Goal: Information Seeking & Learning: Learn about a topic

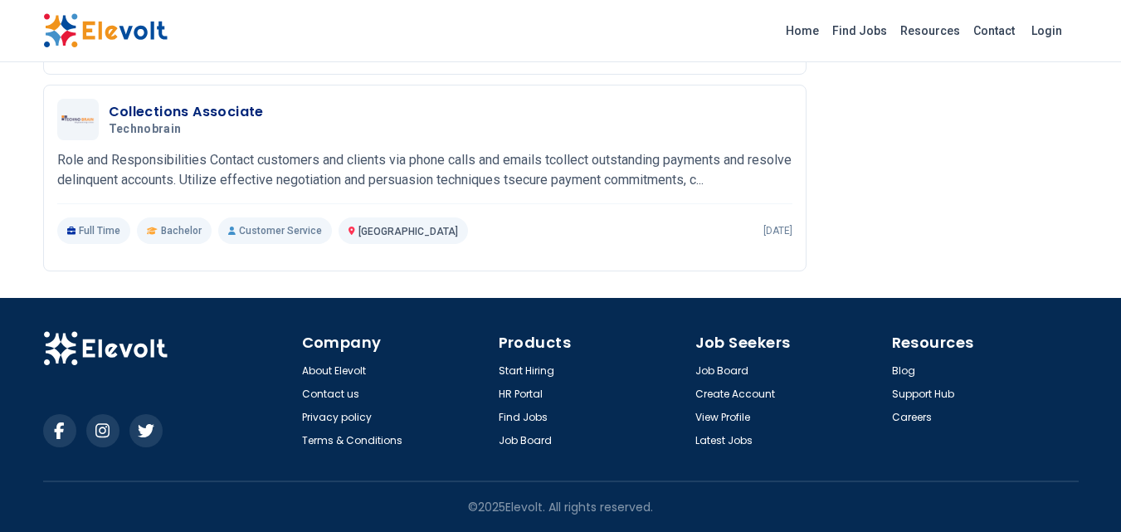
scroll to position [2061, 0]
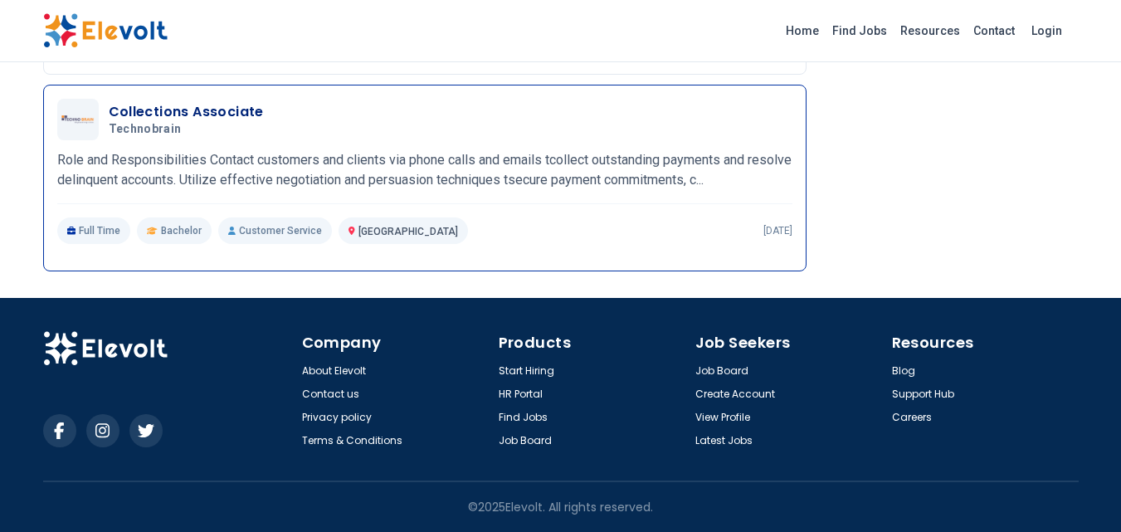
click at [266, 149] on div "Collections Associate Technobrain 09/25/2025 10/25/2025 Nairobi KE Role and Res…" at bounding box center [424, 171] width 735 height 145
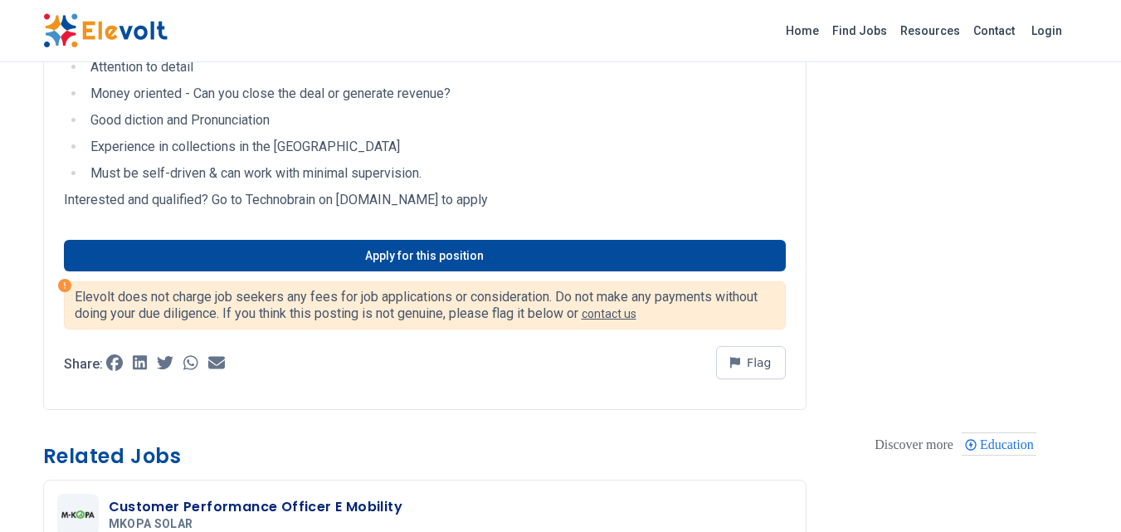
scroll to position [830, 0]
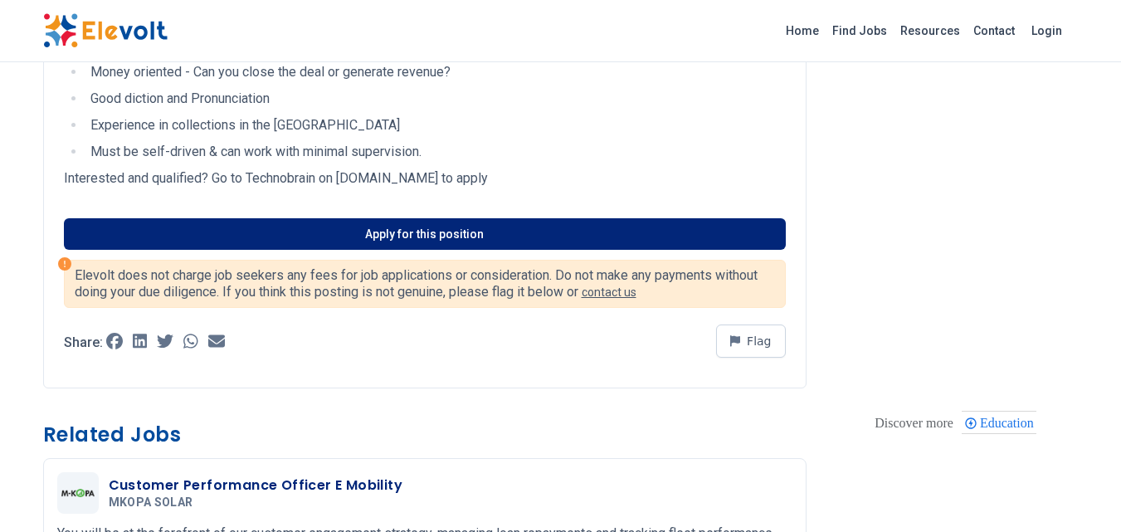
click at [344, 248] on link "Apply for this position" at bounding box center [425, 234] width 722 height 32
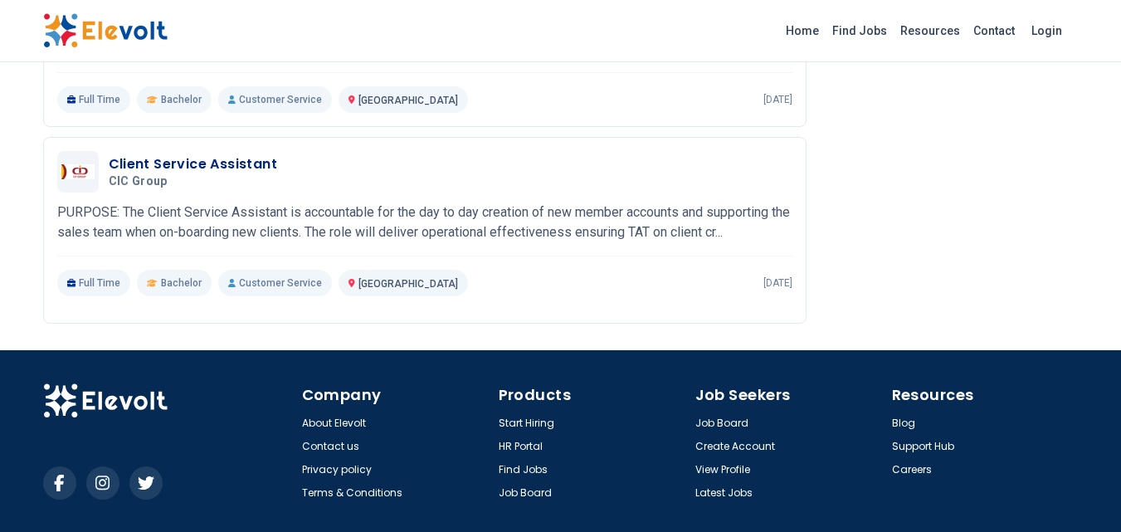
scroll to position [1967, 0]
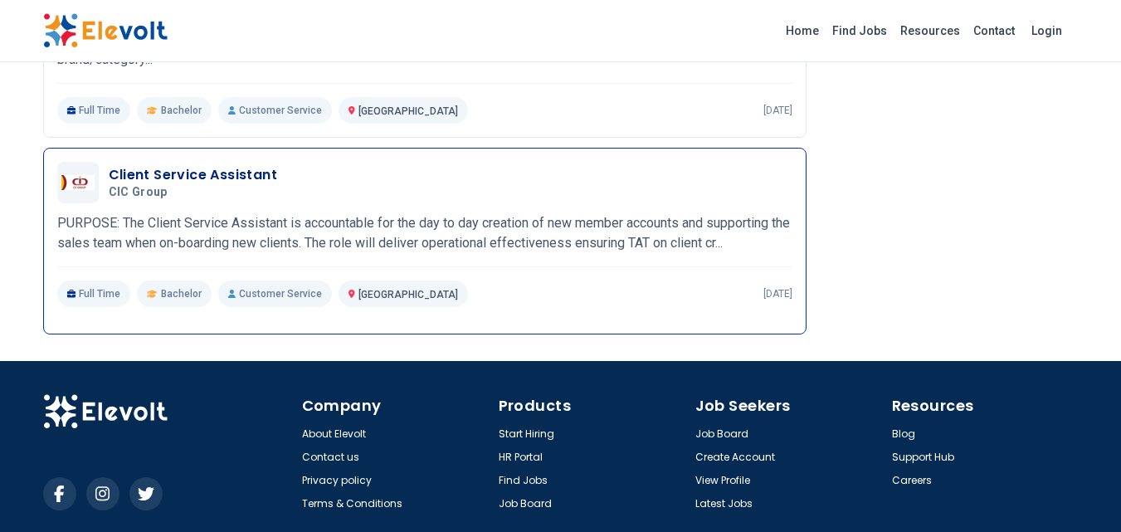
click at [125, 200] on span "CIC group" at bounding box center [138, 192] width 59 height 15
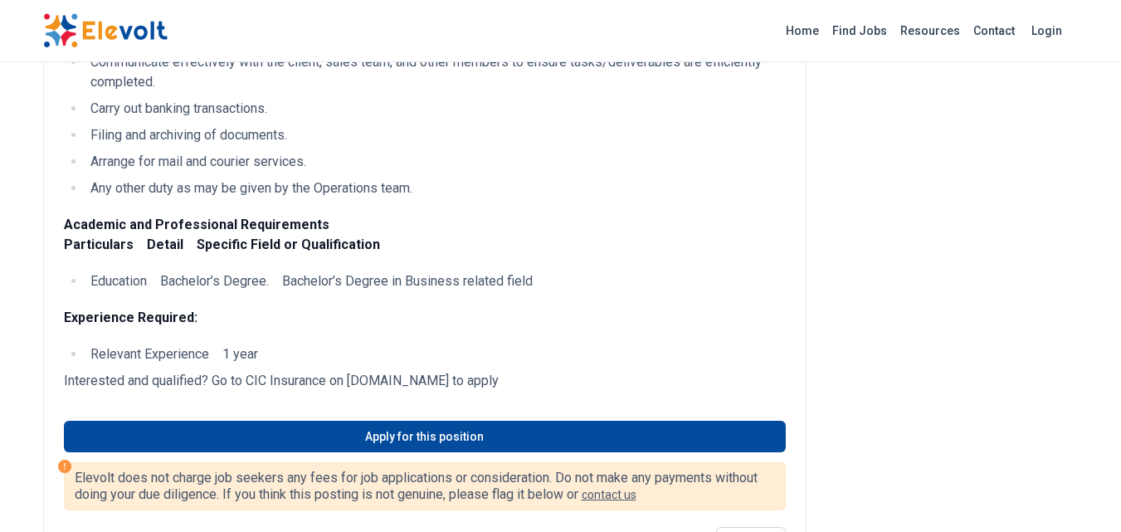
scroll to position [415, 0]
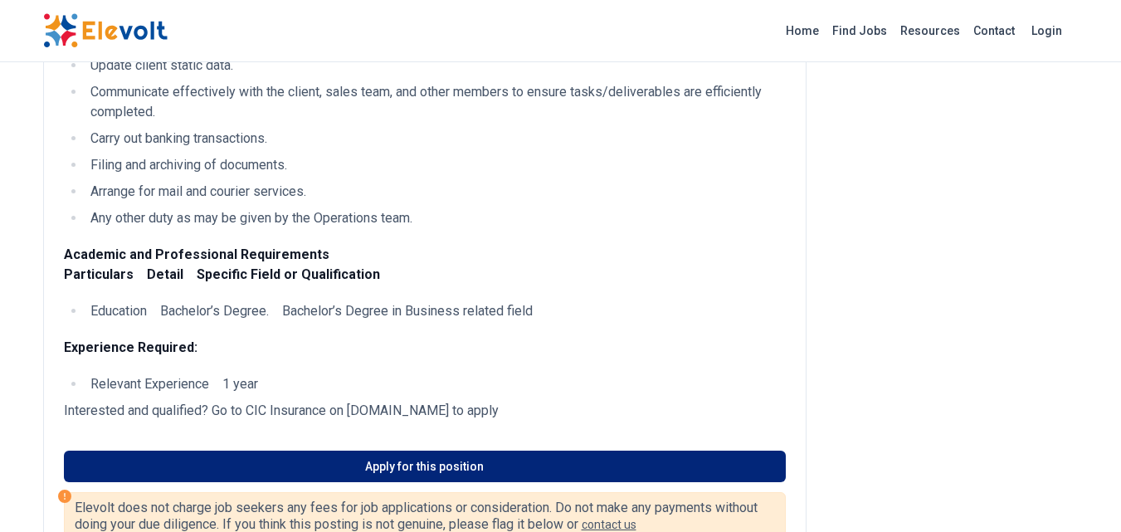
click at [314, 459] on link "Apply for this position" at bounding box center [425, 467] width 722 height 32
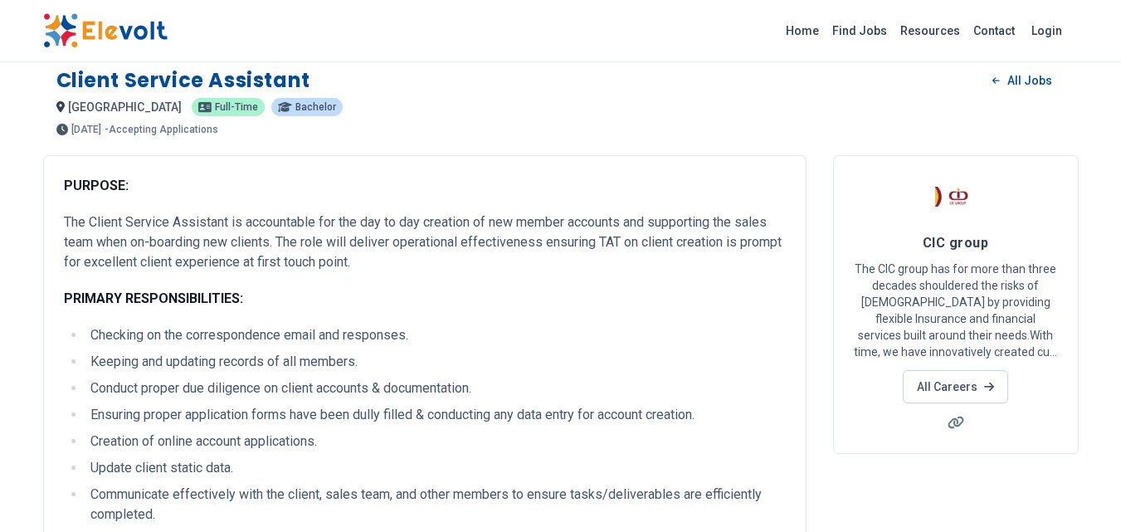
scroll to position [0, 0]
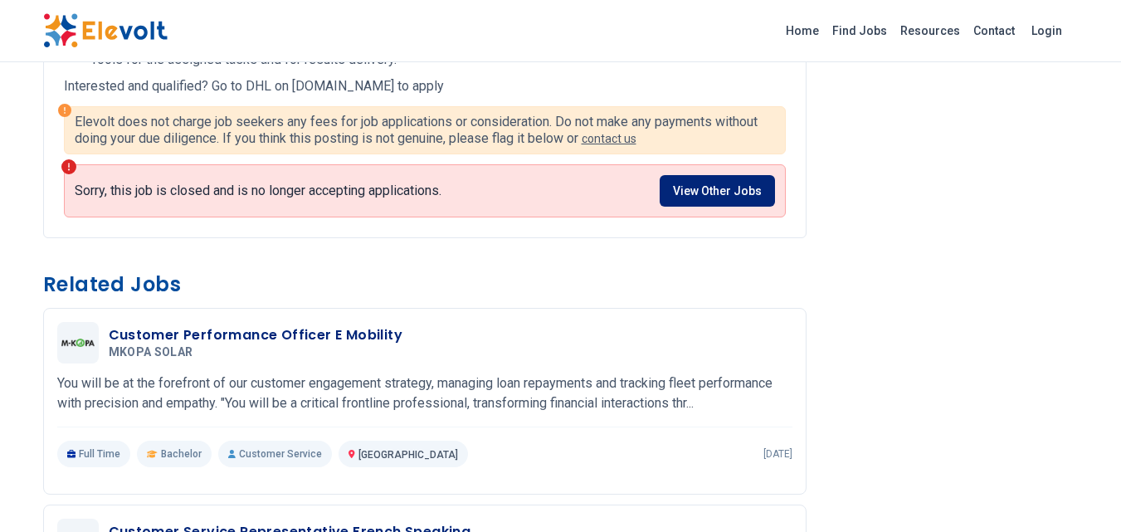
click at [678, 207] on link "View Other Jobs" at bounding box center [717, 191] width 115 height 32
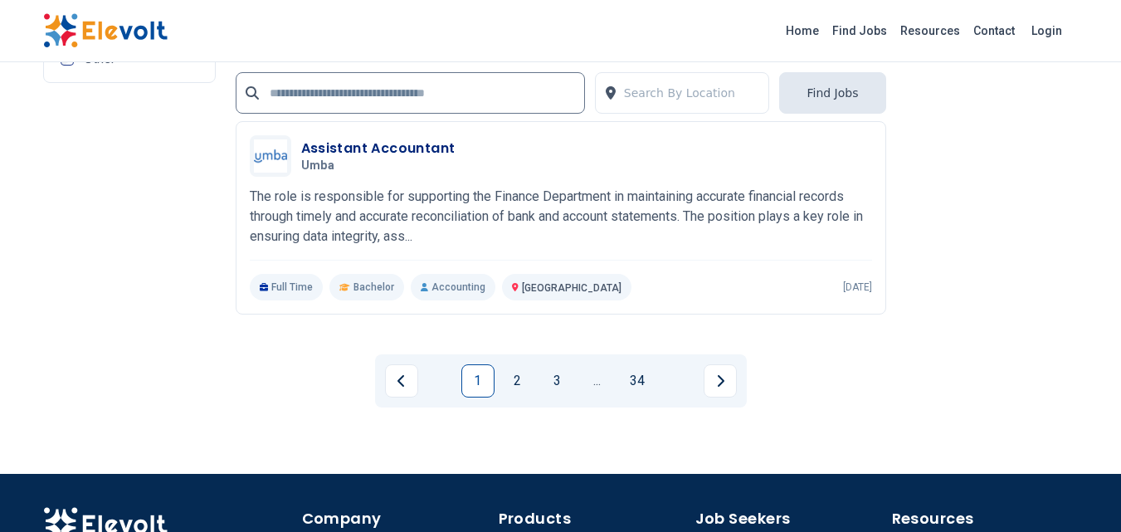
scroll to position [3696, 0]
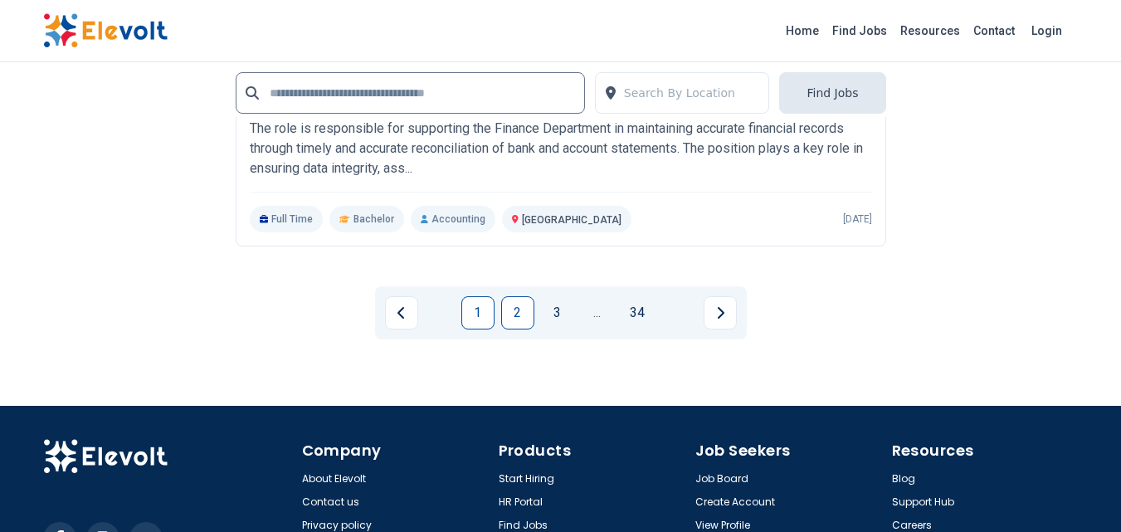
click at [518, 329] on link "2" at bounding box center [517, 312] width 33 height 33
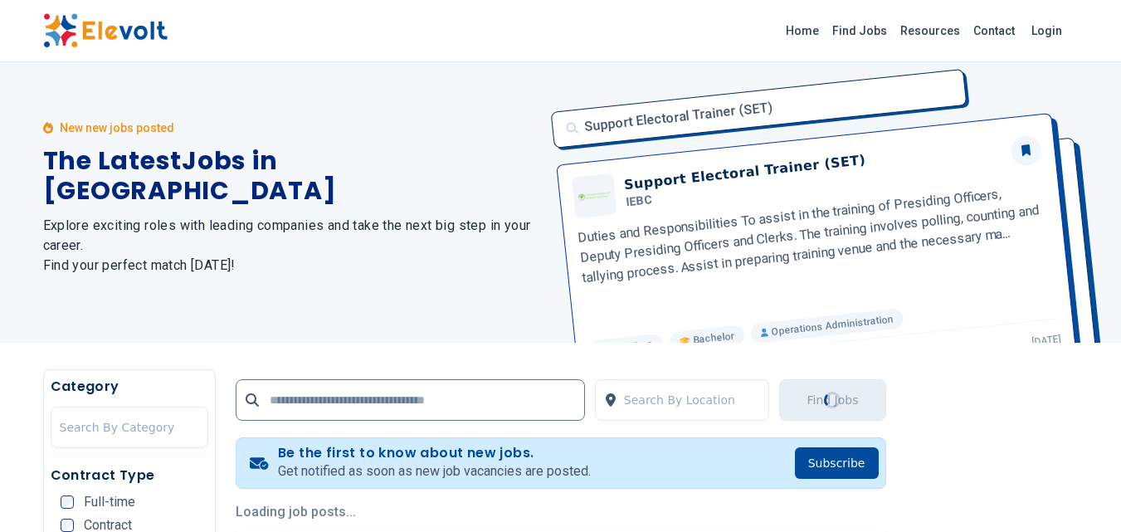
scroll to position [0, 0]
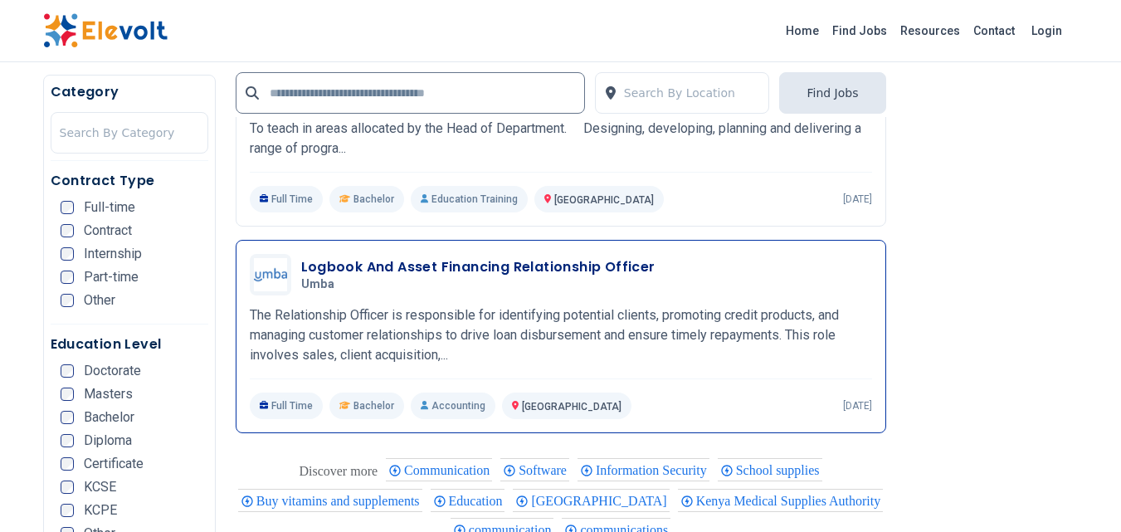
scroll to position [1162, 0]
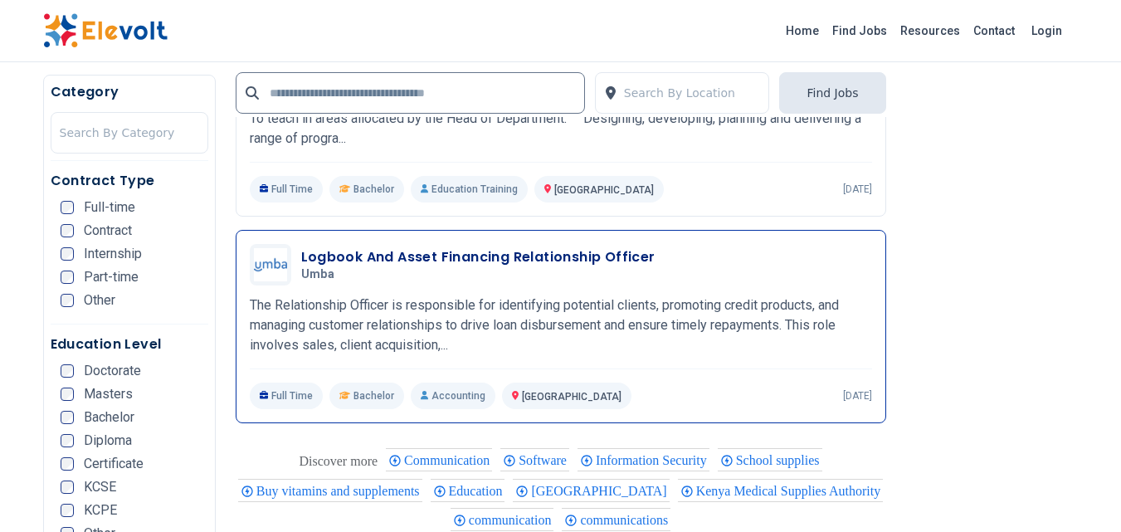
click at [399, 319] on p "The Relationship Officer is responsible for identifying potential clients, prom…" at bounding box center [561, 325] width 622 height 60
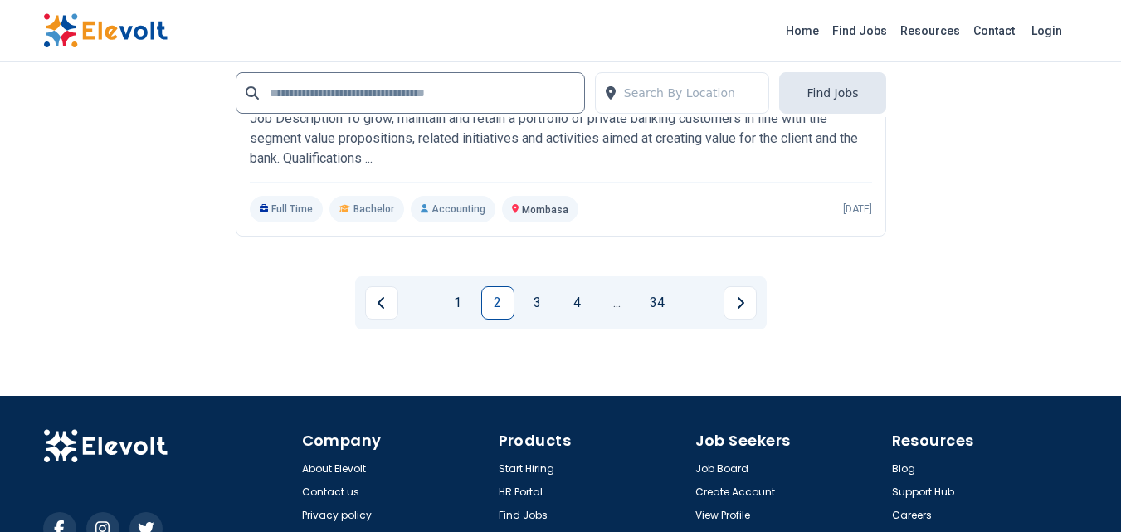
scroll to position [3900, 0]
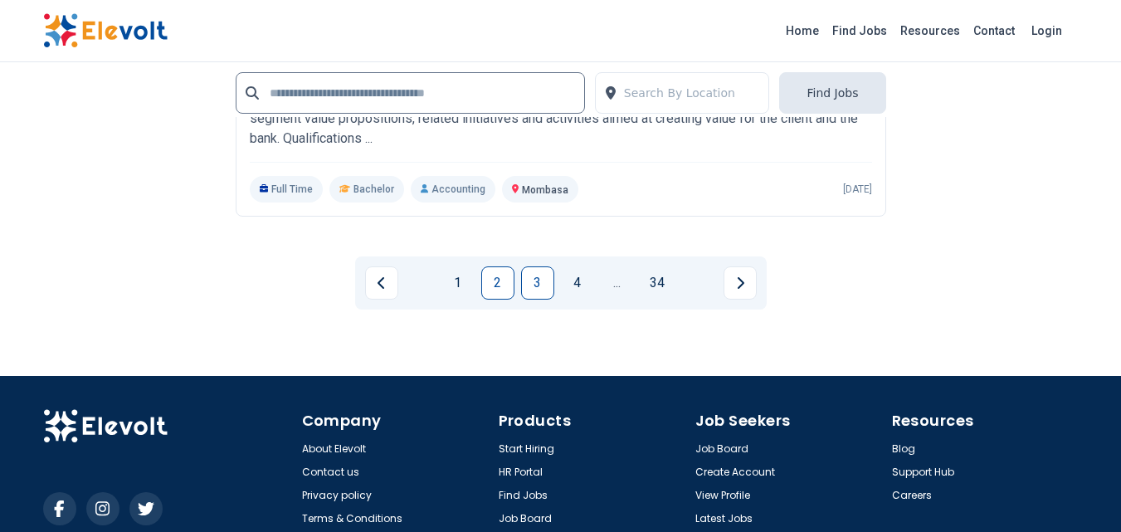
click at [524, 289] on link "3" at bounding box center [537, 282] width 33 height 33
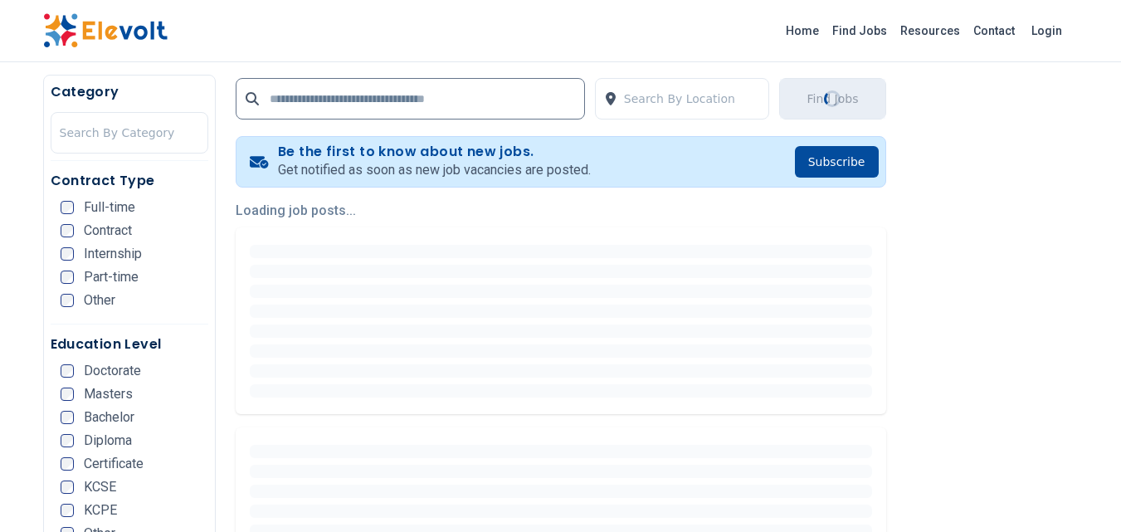
scroll to position [332, 0]
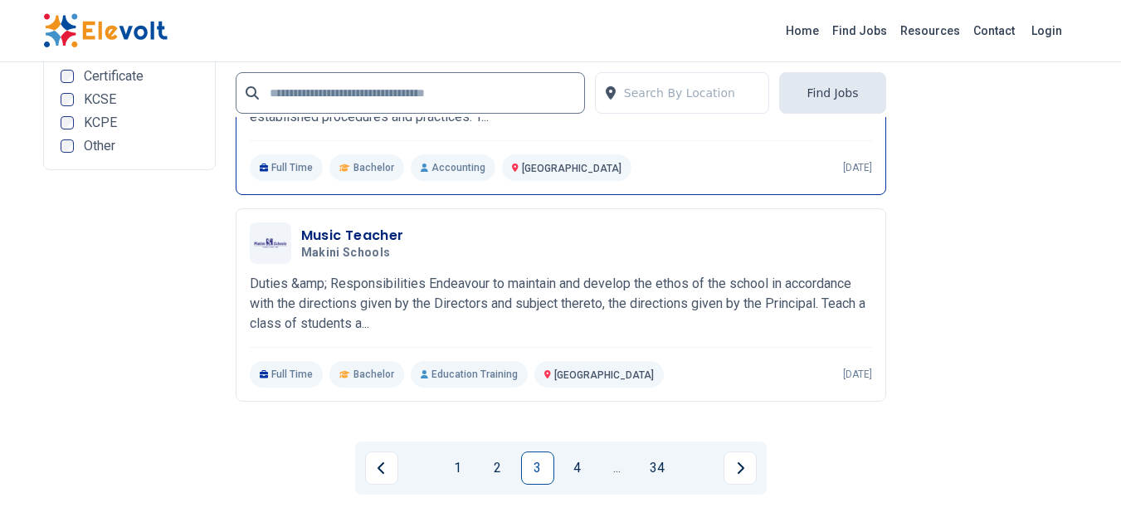
scroll to position [3568, 0]
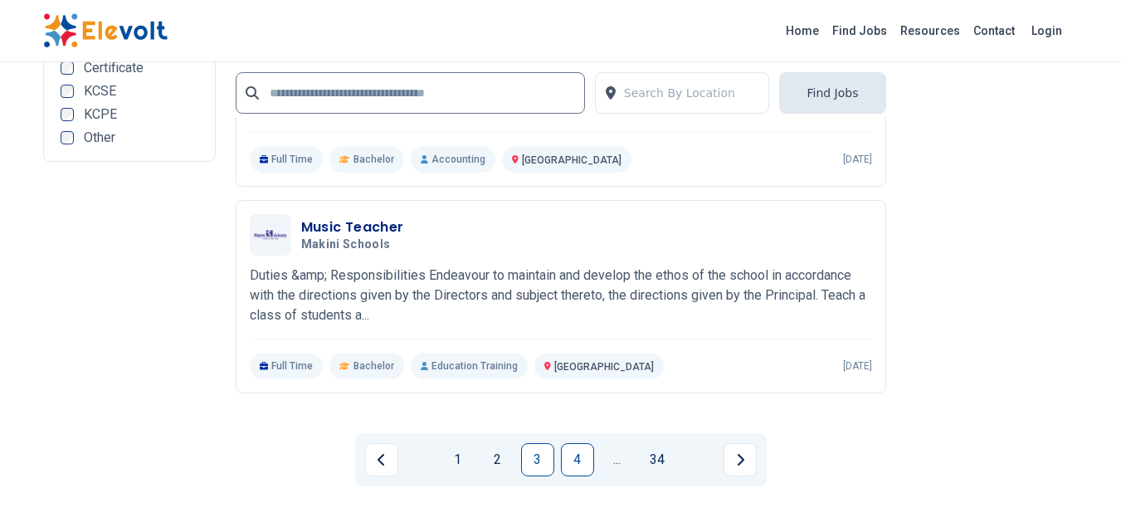
click at [578, 455] on link "4" at bounding box center [577, 459] width 33 height 33
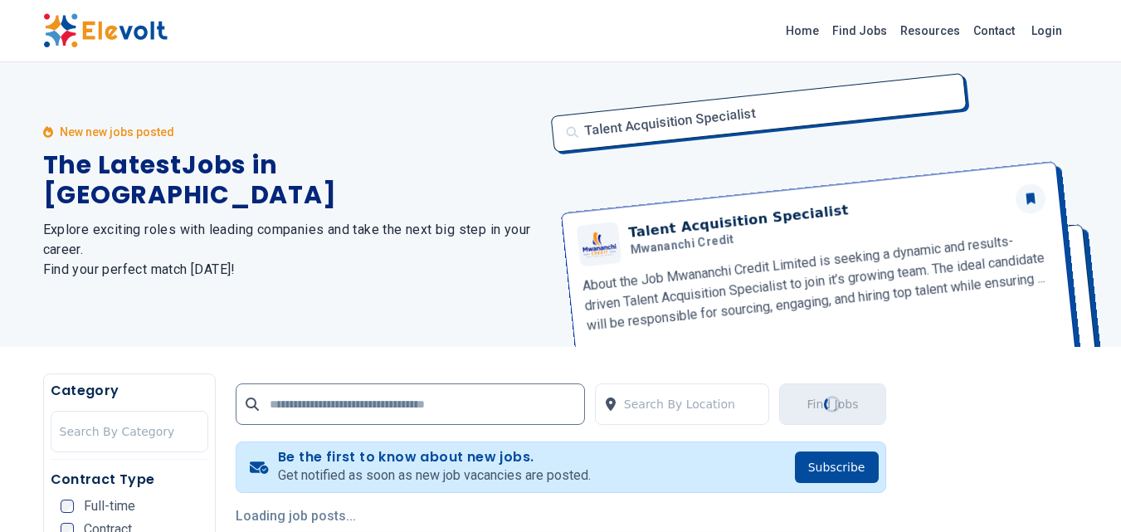
scroll to position [0, 0]
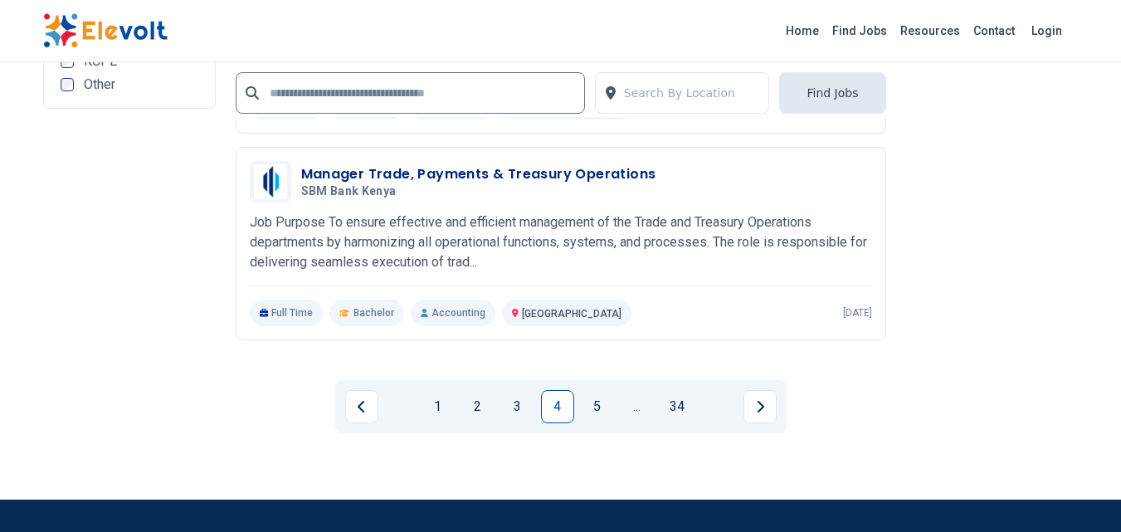
scroll to position [3651, 0]
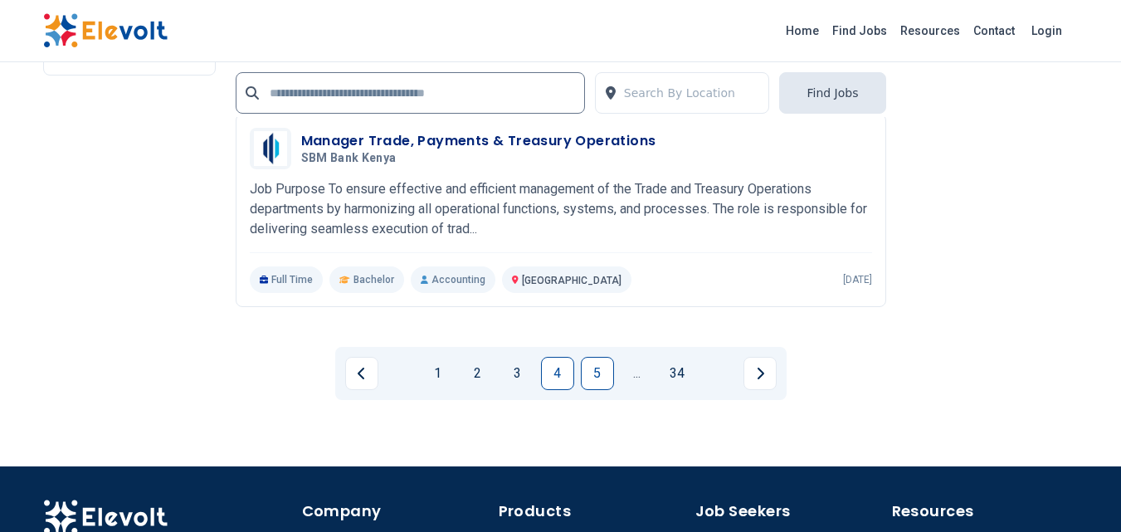
click at [592, 390] on link "5" at bounding box center [597, 373] width 33 height 33
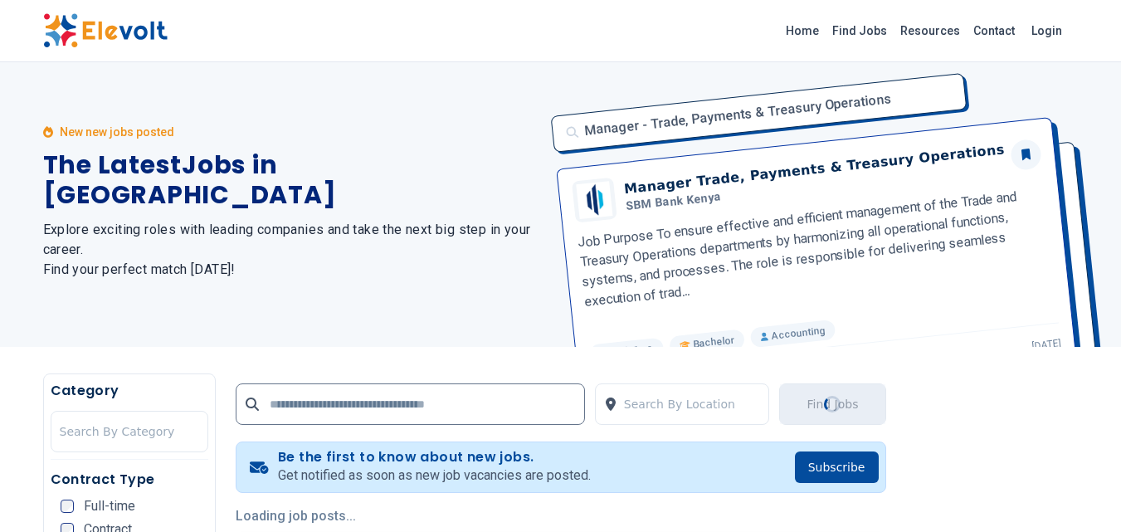
scroll to position [0, 0]
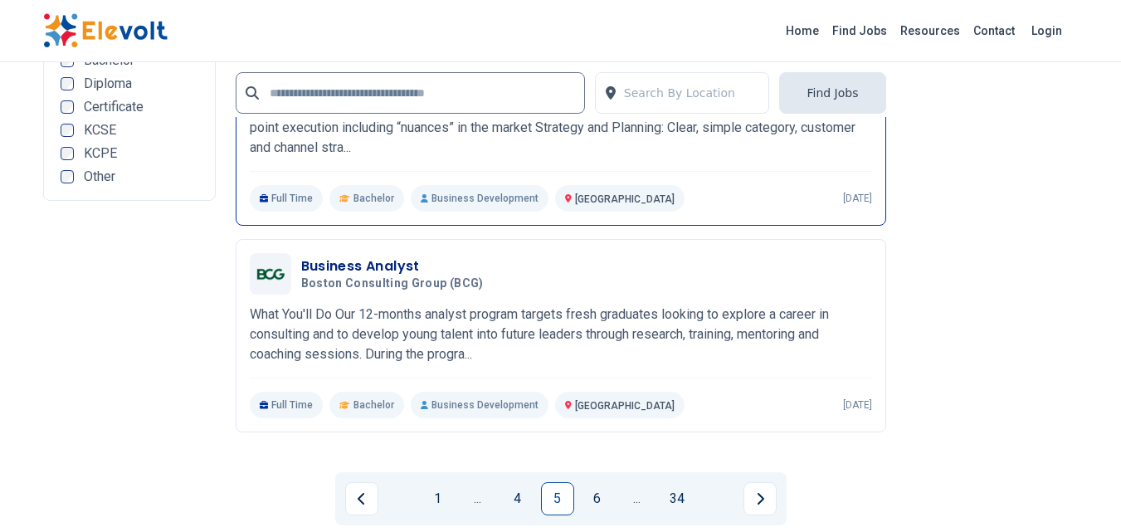
scroll to position [3712, 0]
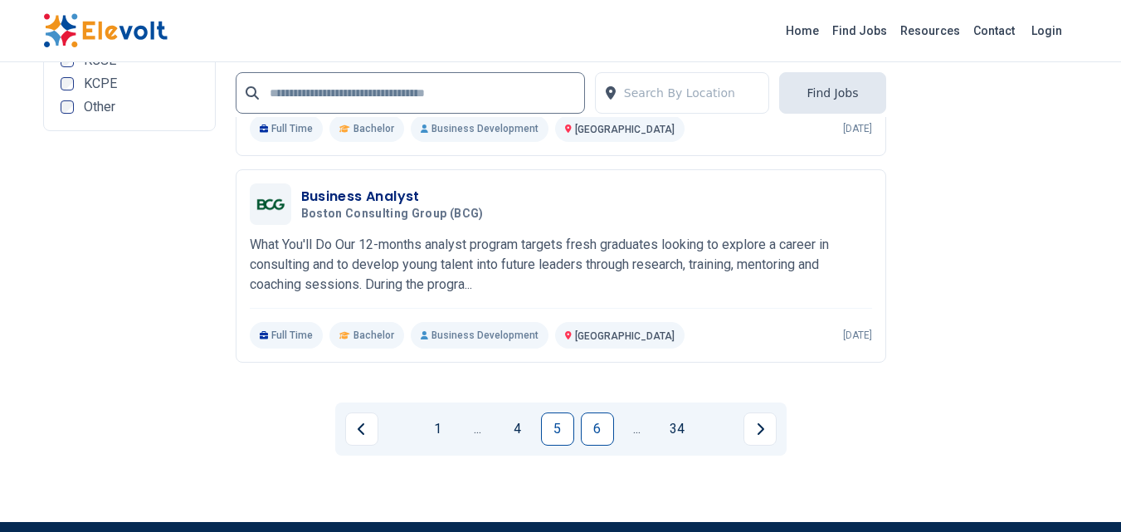
click at [592, 446] on link "6" at bounding box center [597, 428] width 33 height 33
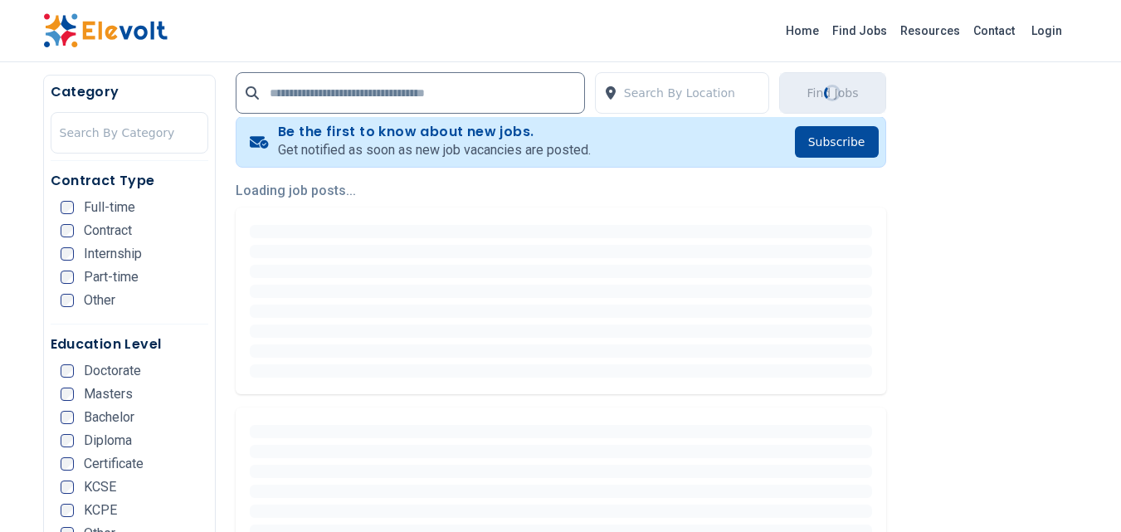
scroll to position [332, 0]
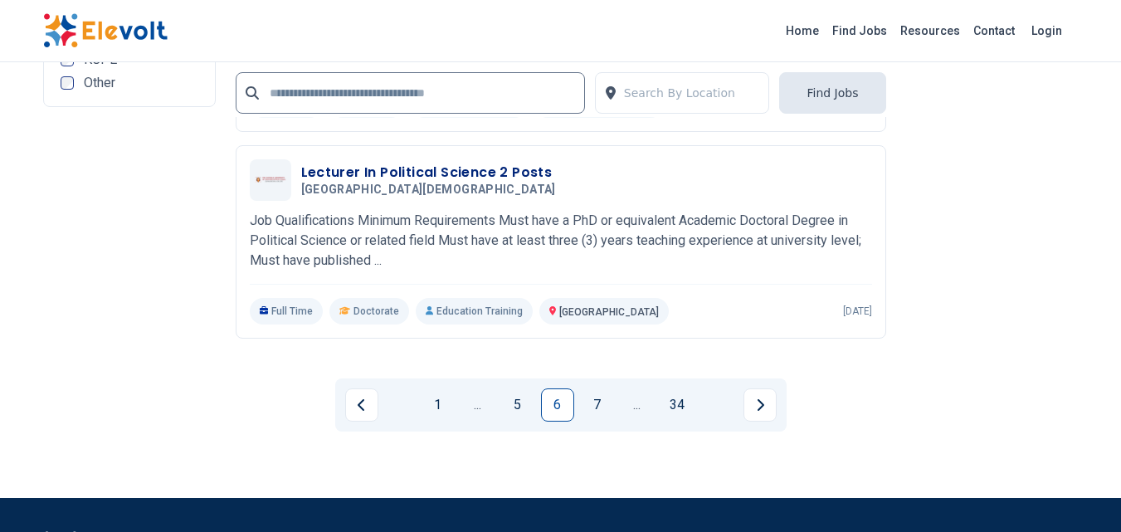
scroll to position [3651, 0]
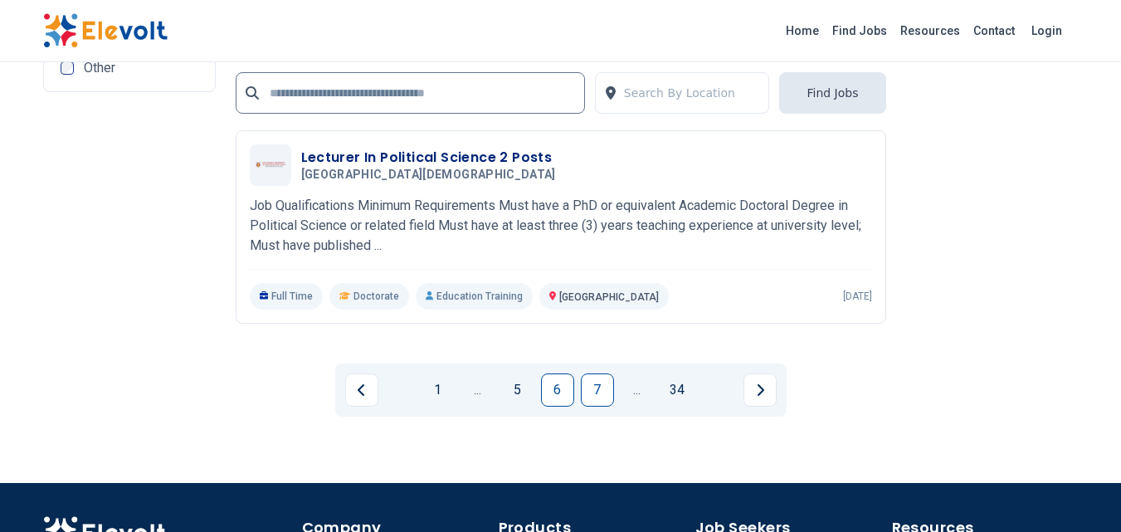
click at [589, 402] on link "7" at bounding box center [597, 389] width 33 height 33
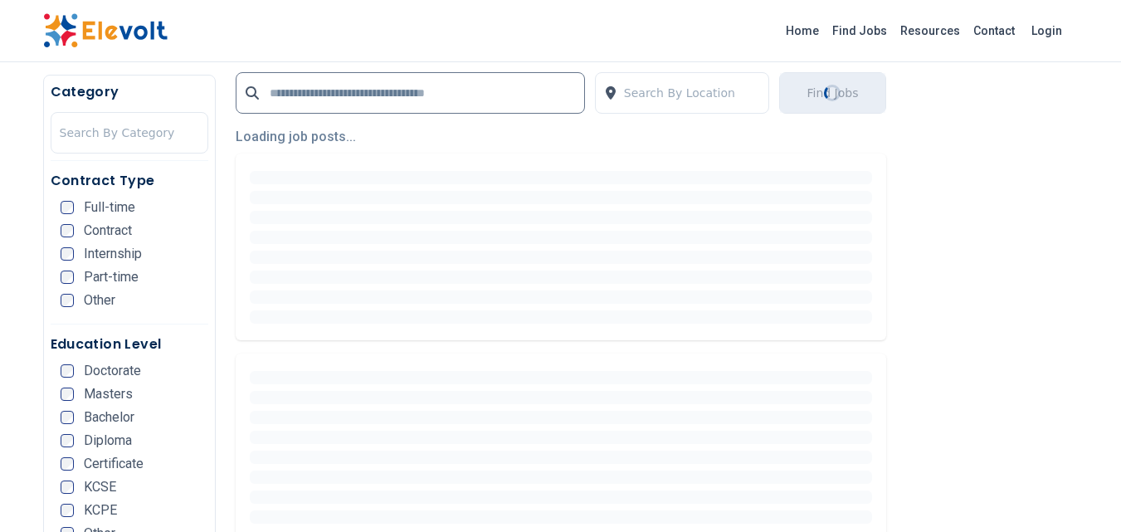
scroll to position [415, 0]
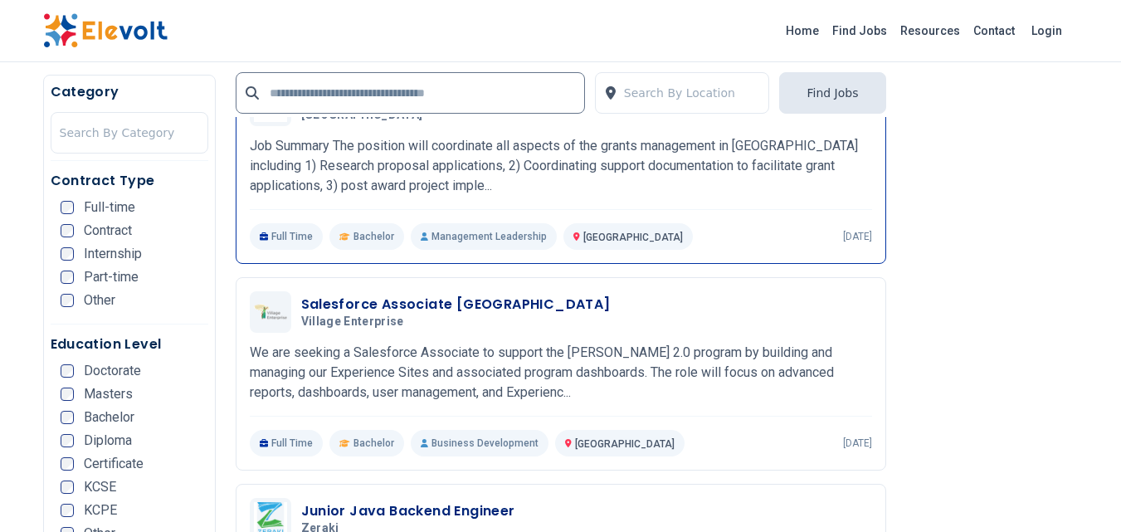
scroll to position [913, 0]
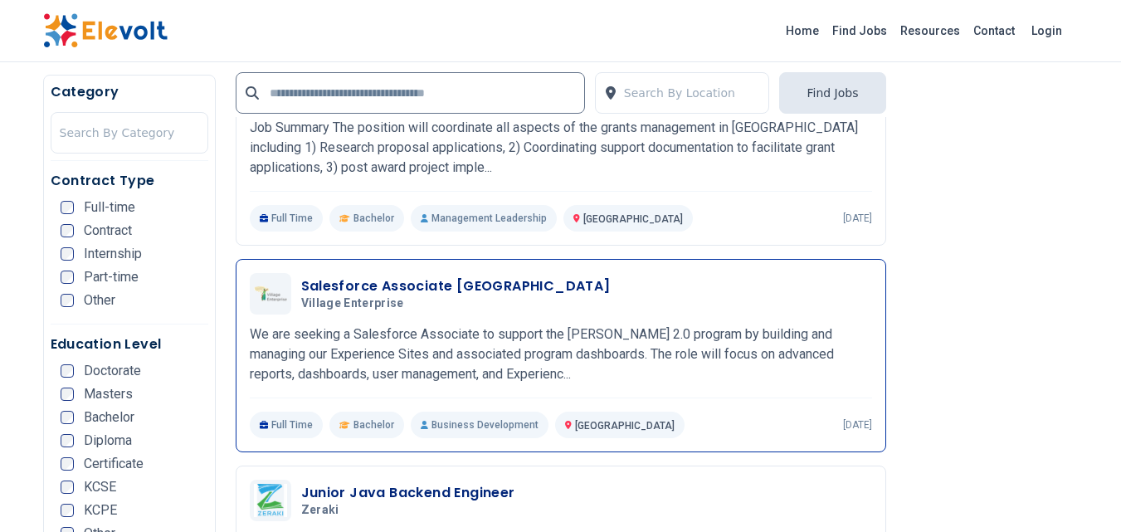
click at [576, 335] on p "We are seeking a Salesforce Associate to support the Kuza Jamii 2.0 program by …" at bounding box center [561, 354] width 622 height 60
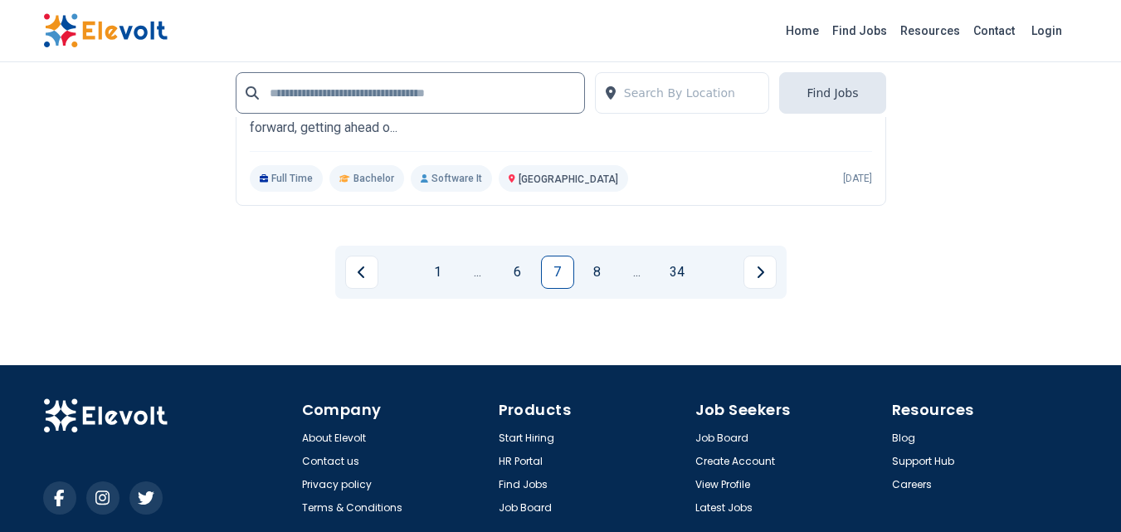
scroll to position [3574, 0]
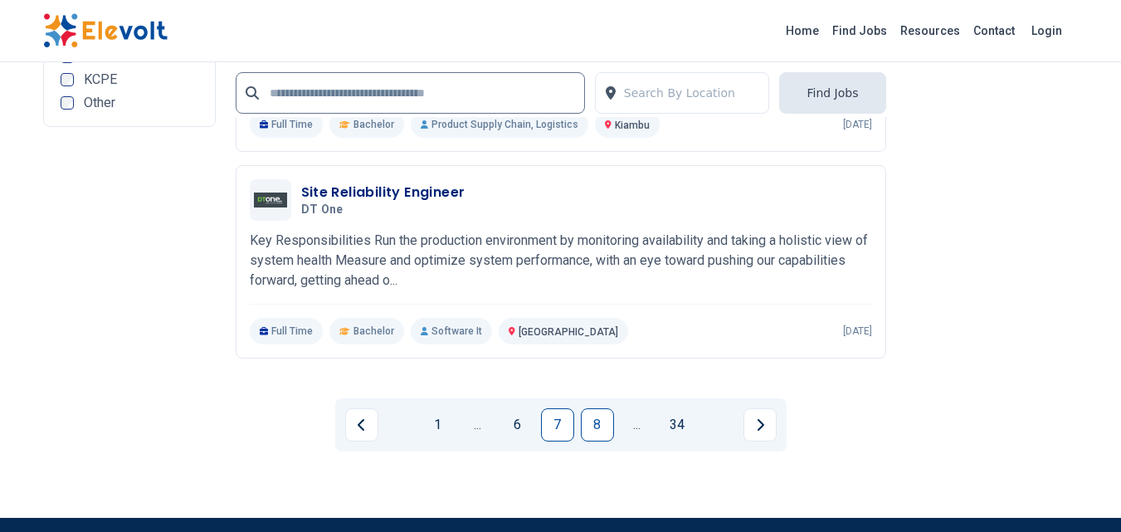
click at [604, 441] on link "8" at bounding box center [597, 424] width 33 height 33
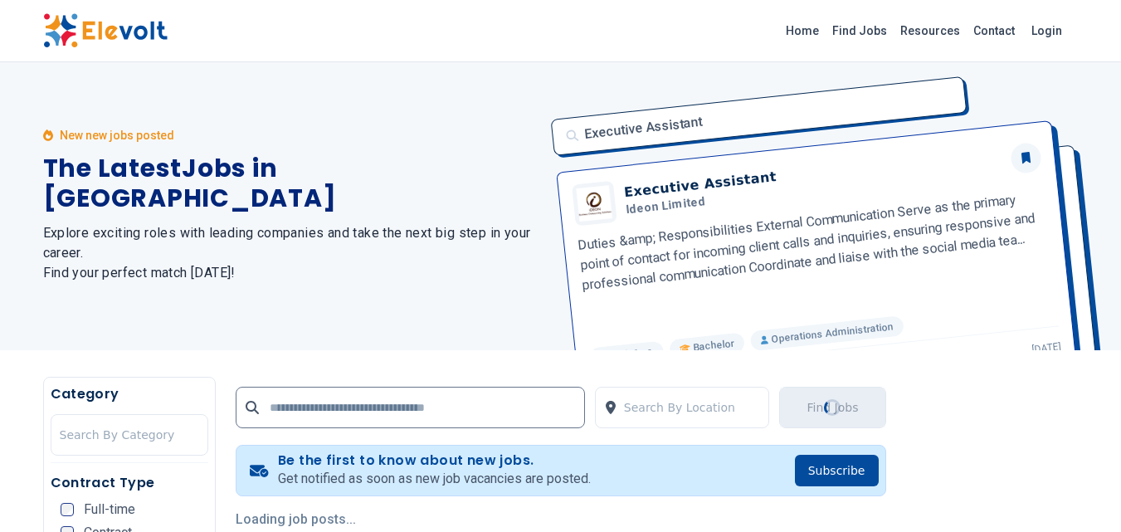
scroll to position [0, 0]
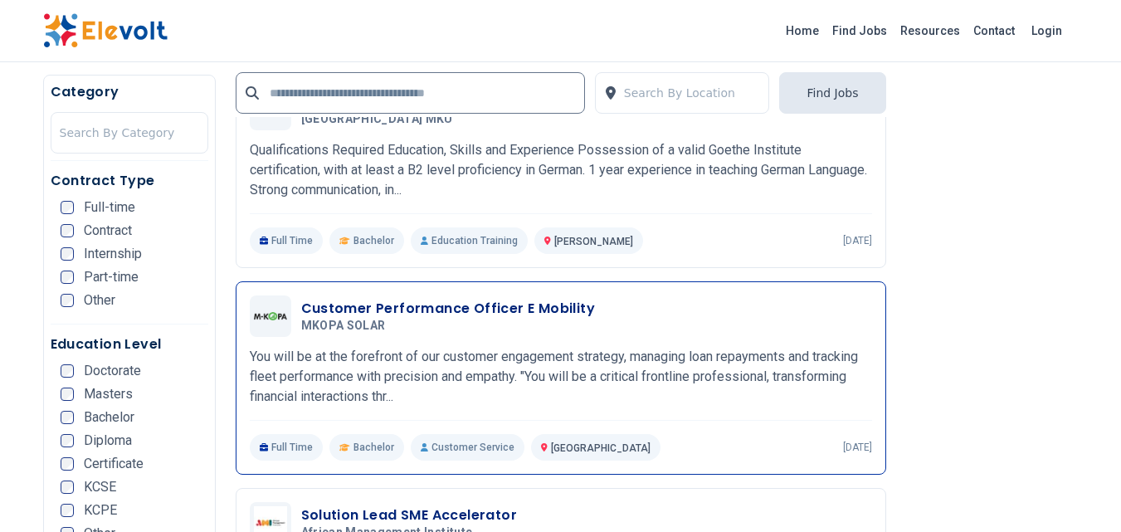
scroll to position [498, 0]
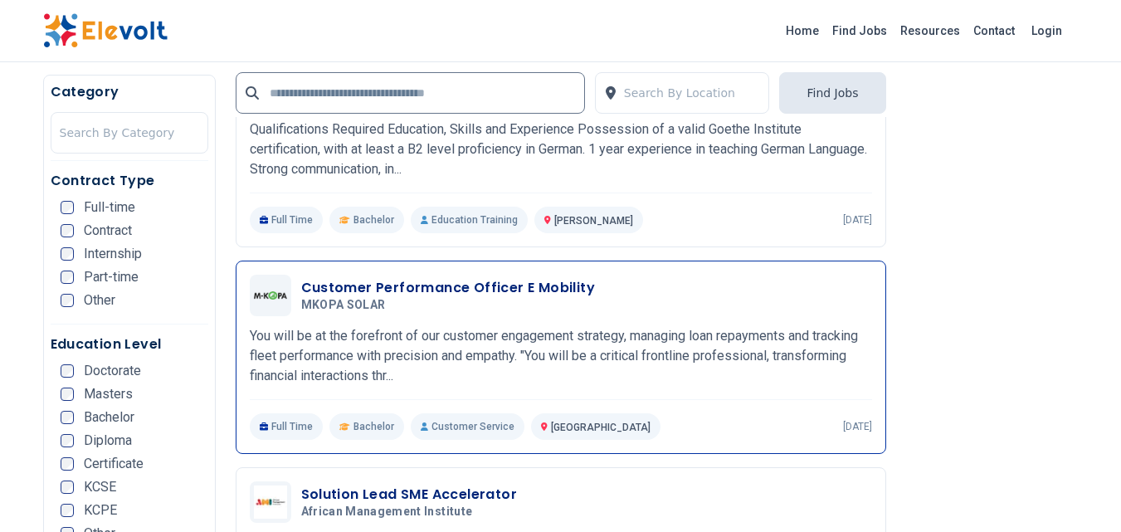
click at [558, 308] on h5 "MKOPA SOLAR" at bounding box center [445, 305] width 288 height 15
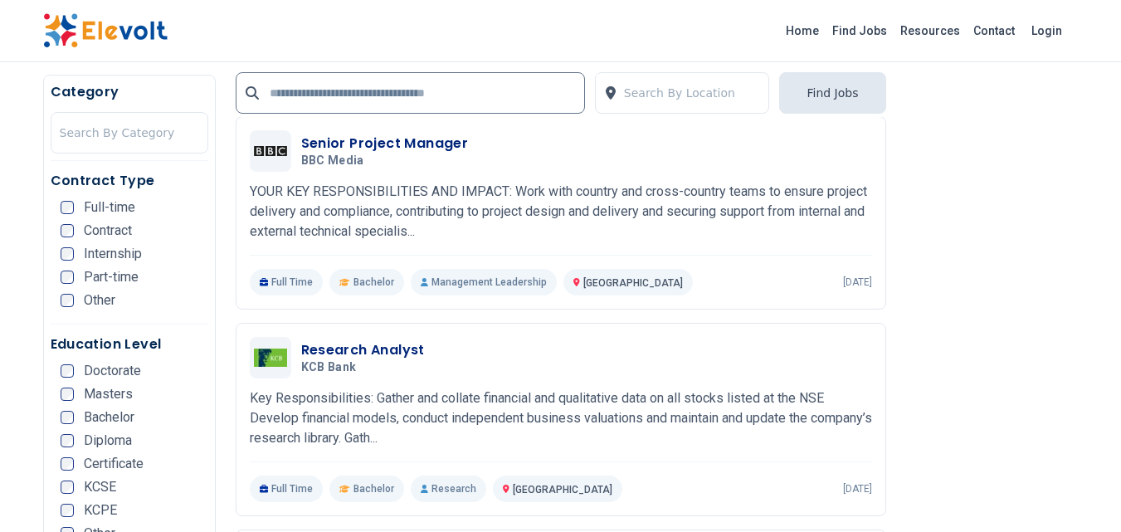
scroll to position [1660, 0]
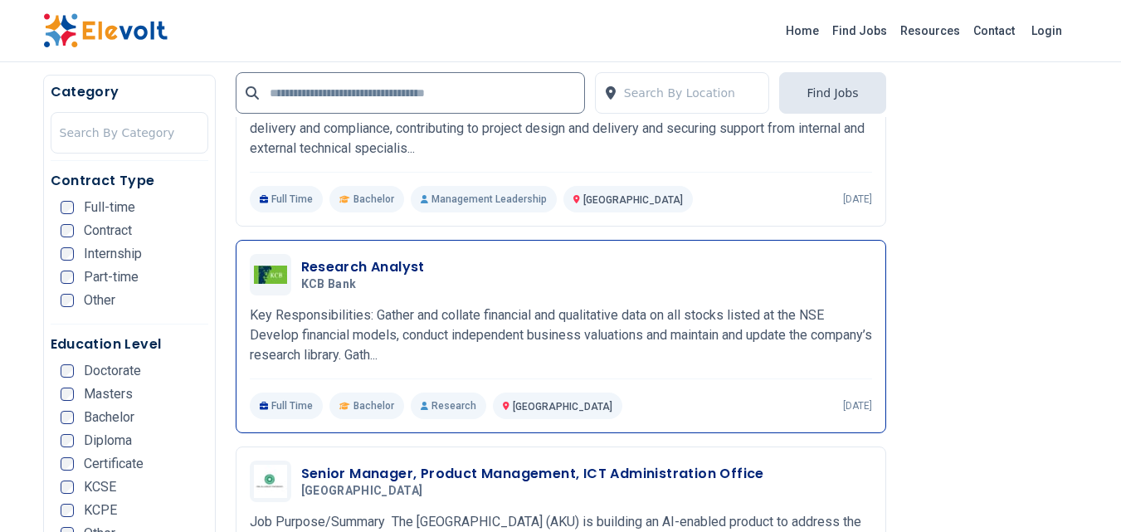
click at [573, 304] on div "Research Analyst KCB Bank 09/29/2025 10/29/2025 Nairobi KE Key Responsibilities…" at bounding box center [561, 336] width 622 height 165
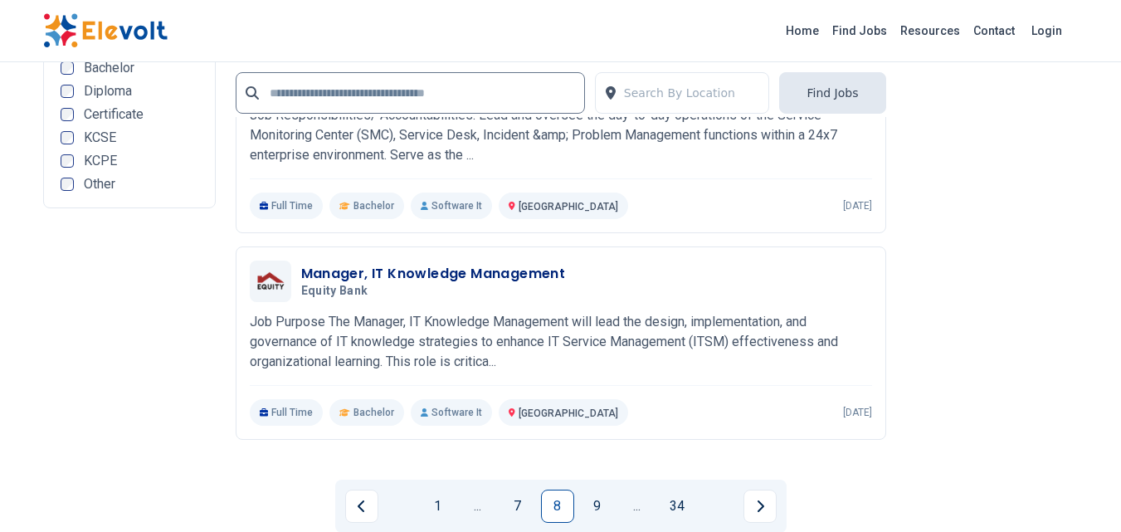
scroll to position [3651, 0]
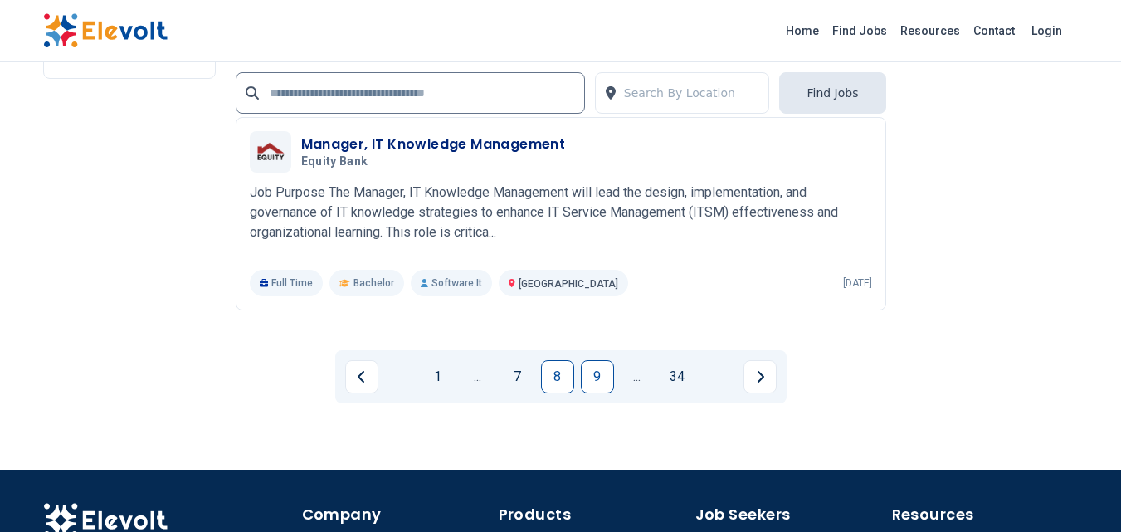
click at [586, 379] on link "9" at bounding box center [597, 376] width 33 height 33
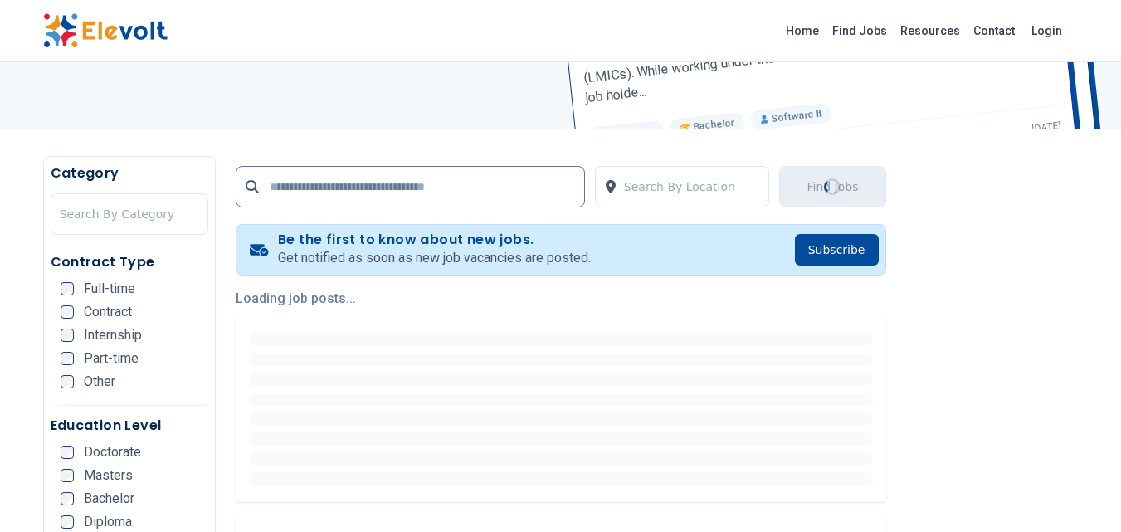
scroll to position [249, 0]
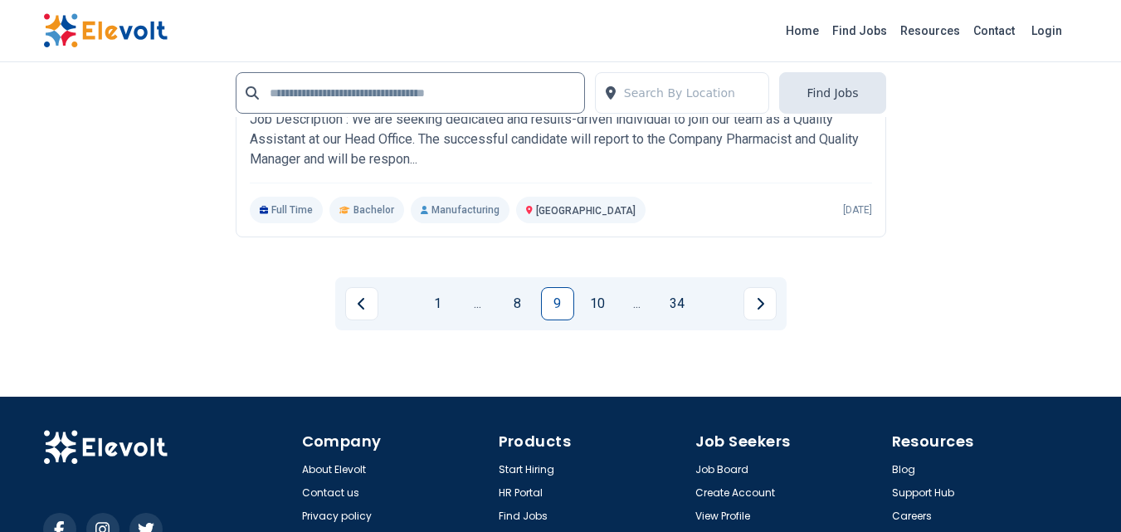
scroll to position [3734, 0]
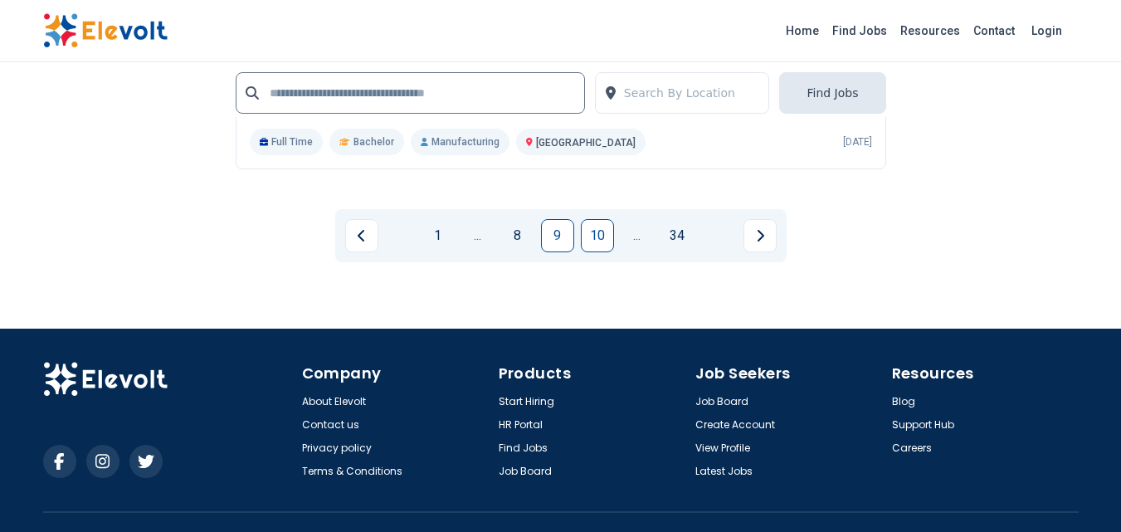
click at [590, 252] on link "10" at bounding box center [597, 235] width 33 height 33
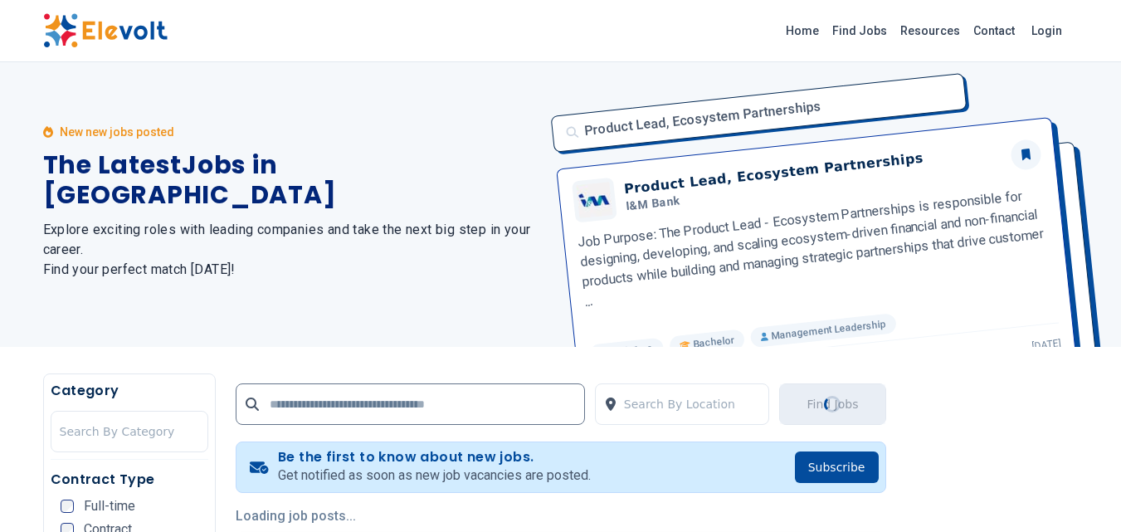
scroll to position [0, 0]
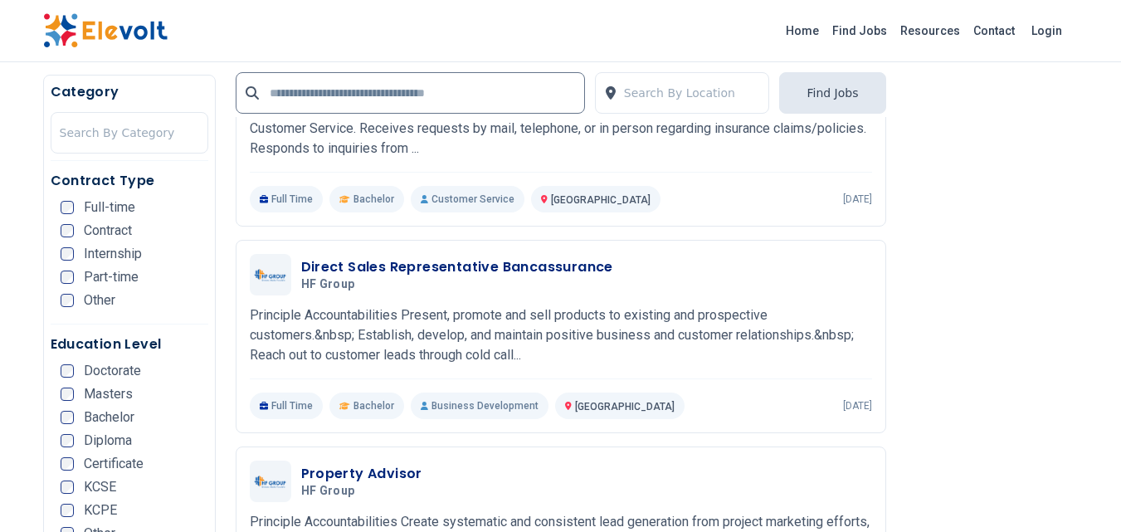
scroll to position [747, 0]
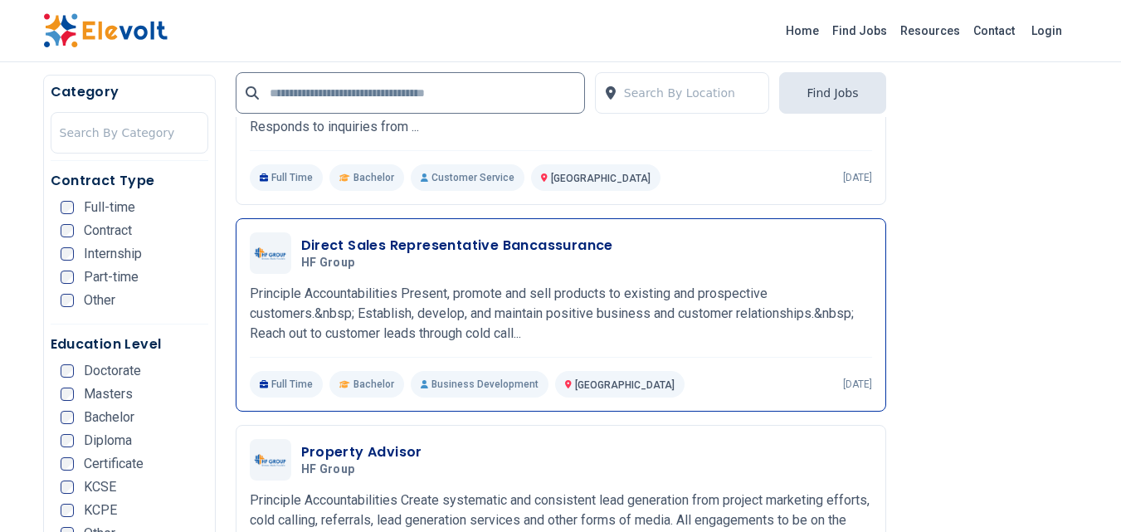
click at [519, 264] on h5 "HF Group" at bounding box center [453, 263] width 305 height 15
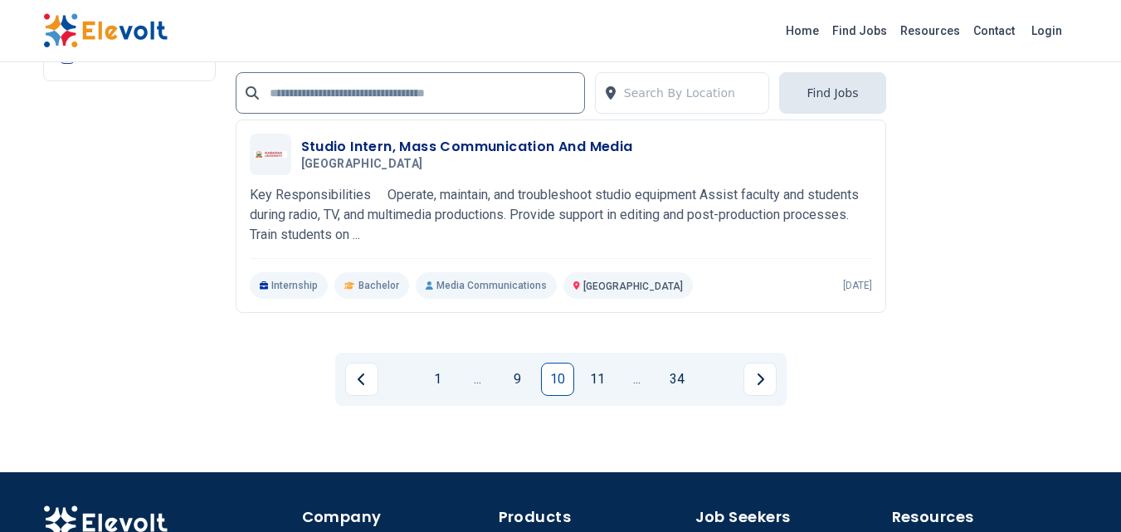
scroll to position [3651, 0]
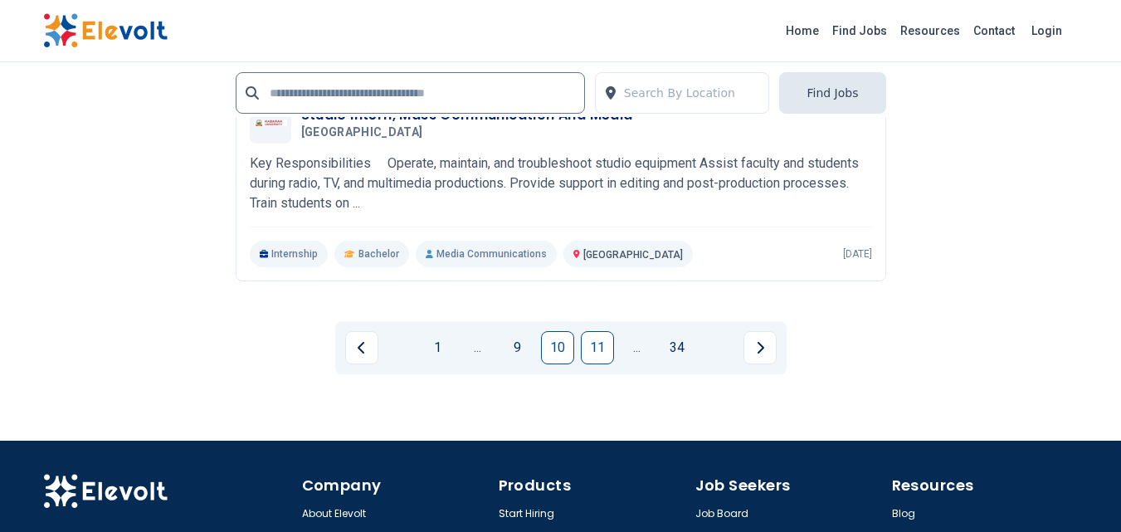
click at [586, 364] on link "11" at bounding box center [597, 347] width 33 height 33
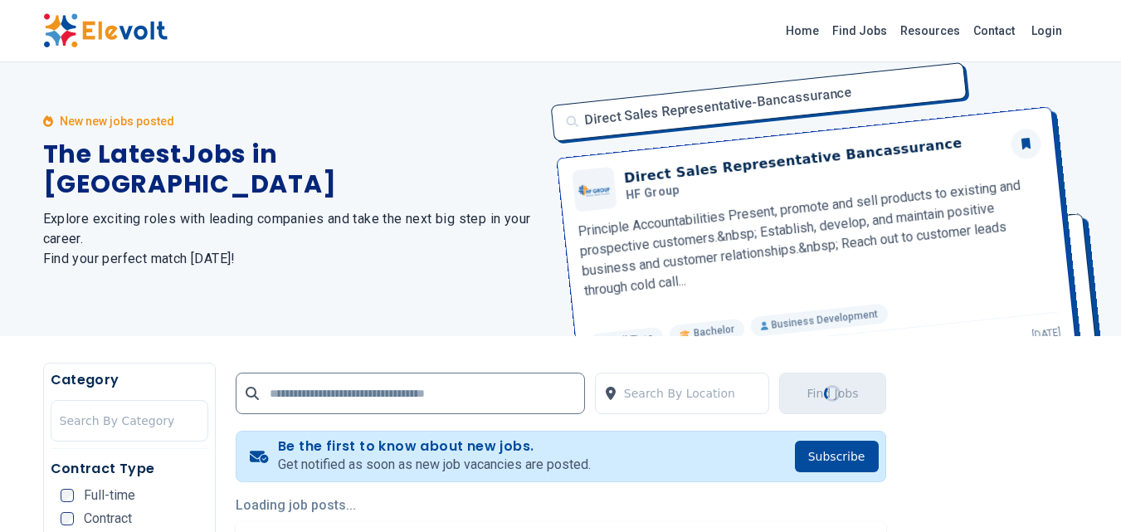
scroll to position [0, 0]
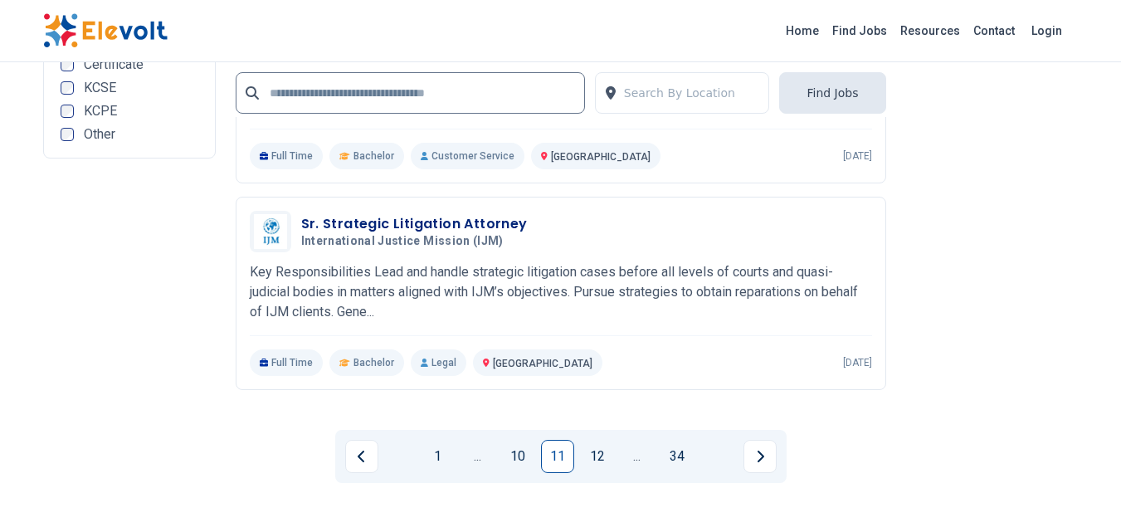
scroll to position [3651, 0]
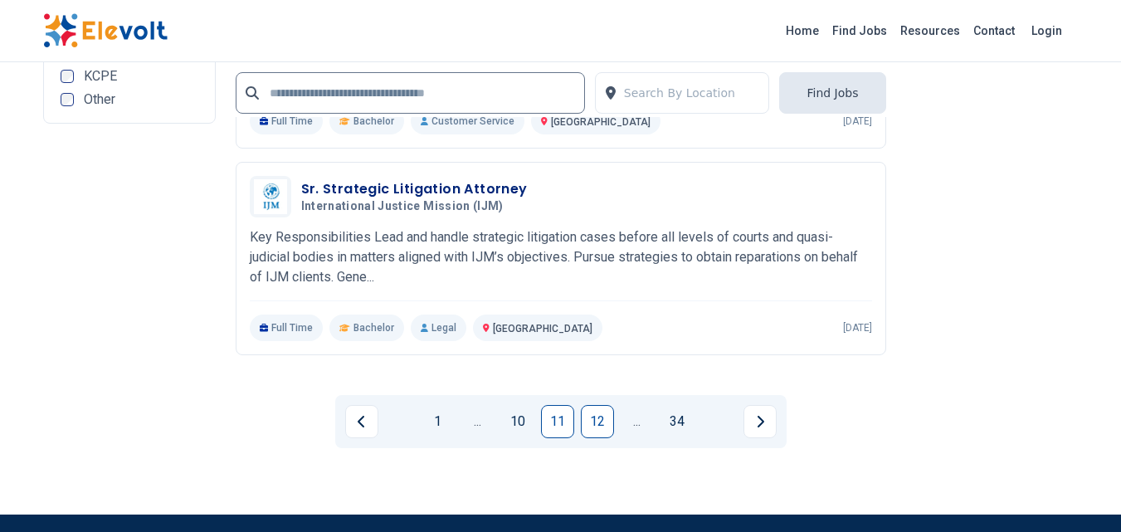
click at [586, 412] on link "12" at bounding box center [597, 421] width 33 height 33
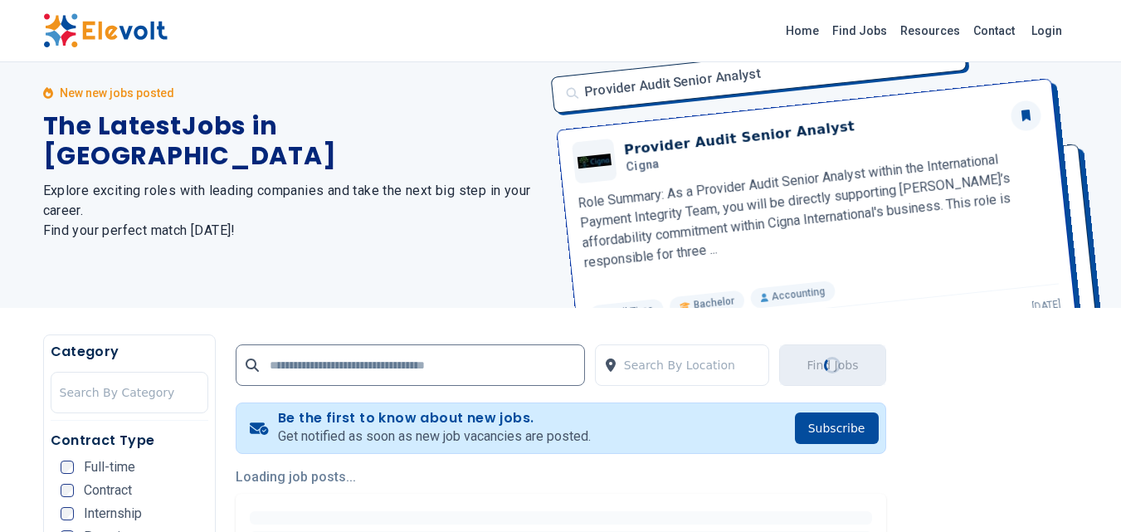
scroll to position [0, 0]
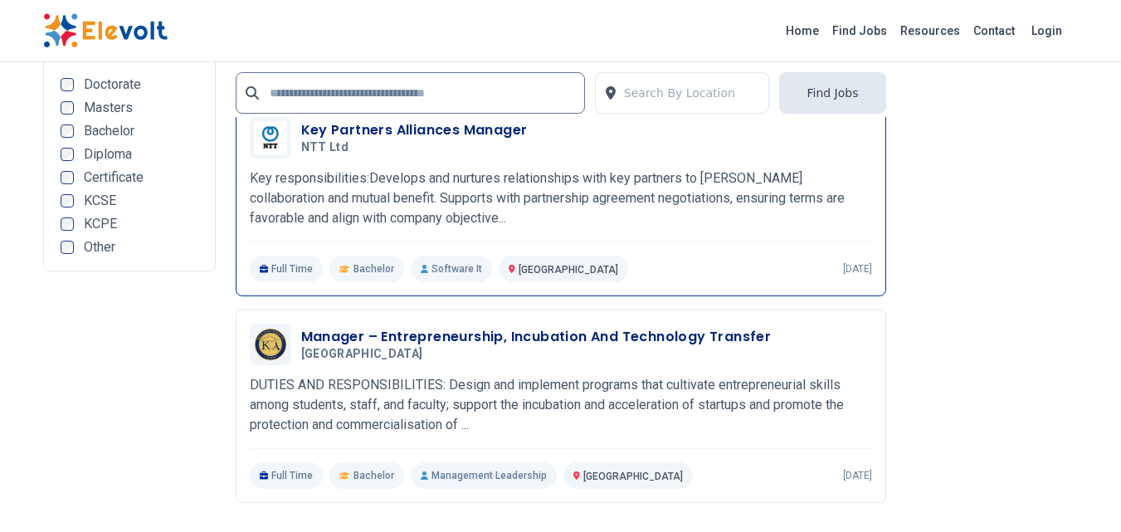
scroll to position [3568, 0]
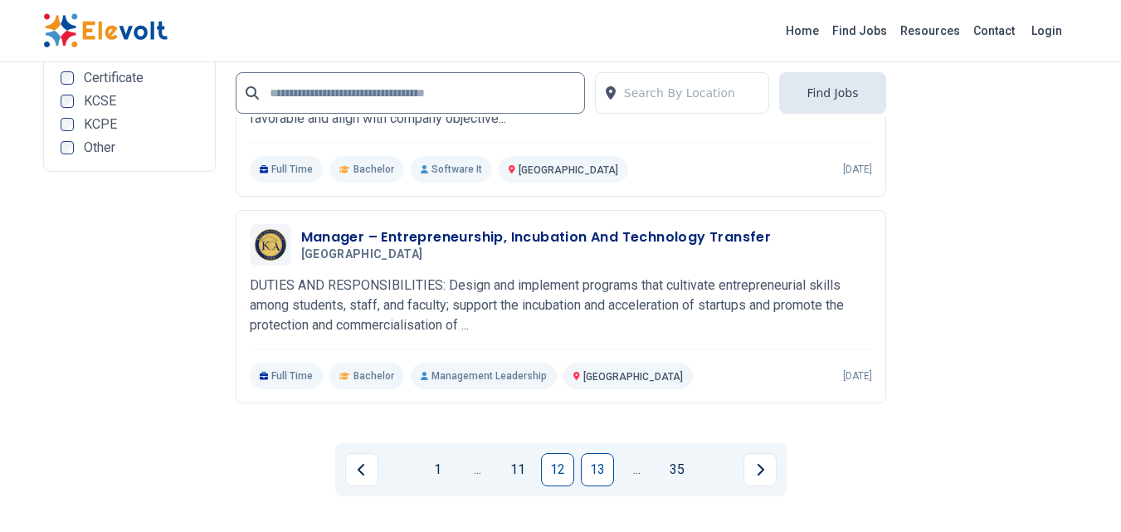
click at [592, 467] on link "13" at bounding box center [597, 469] width 33 height 33
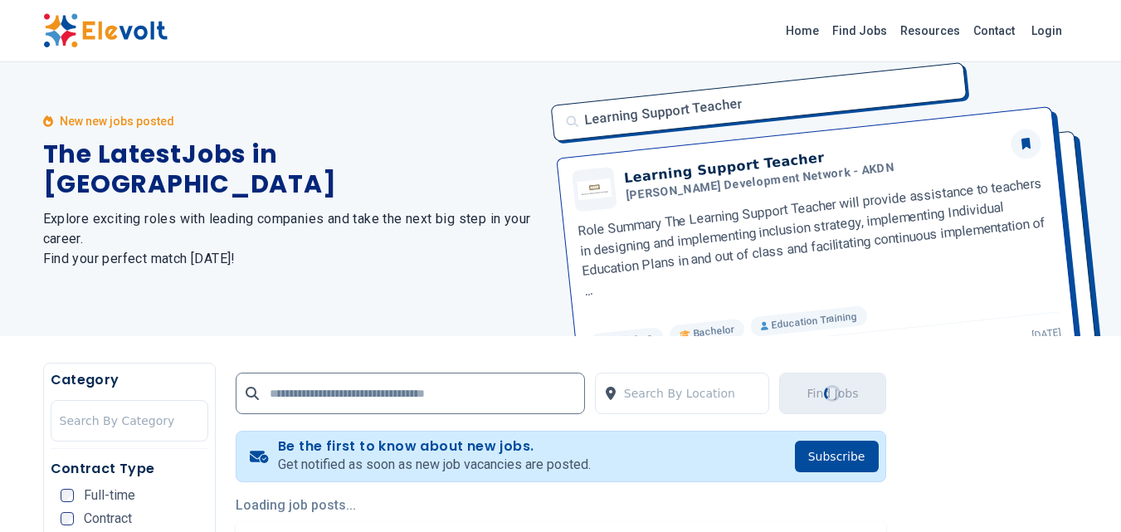
scroll to position [0, 0]
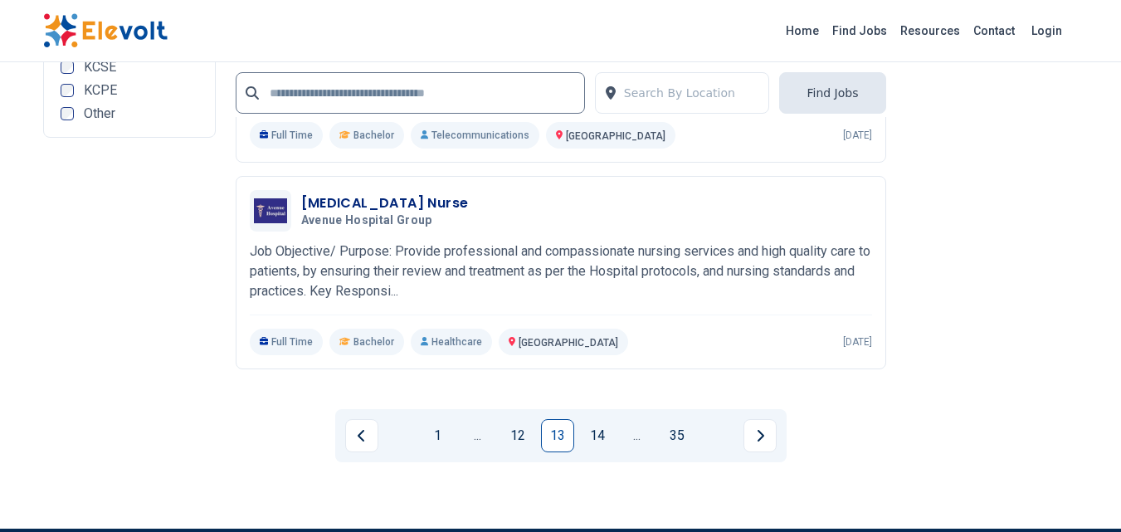
scroll to position [3651, 0]
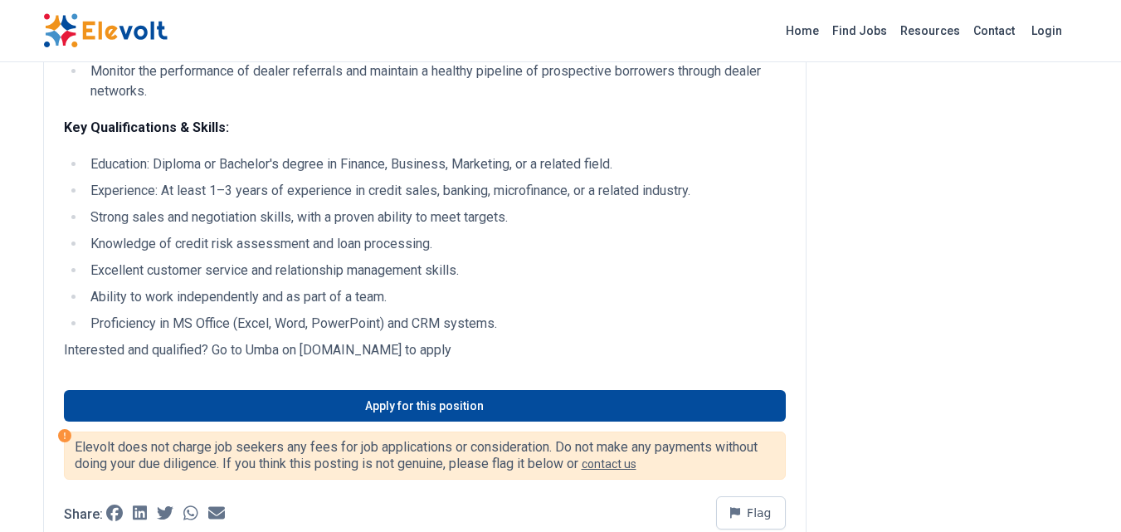
scroll to position [913, 0]
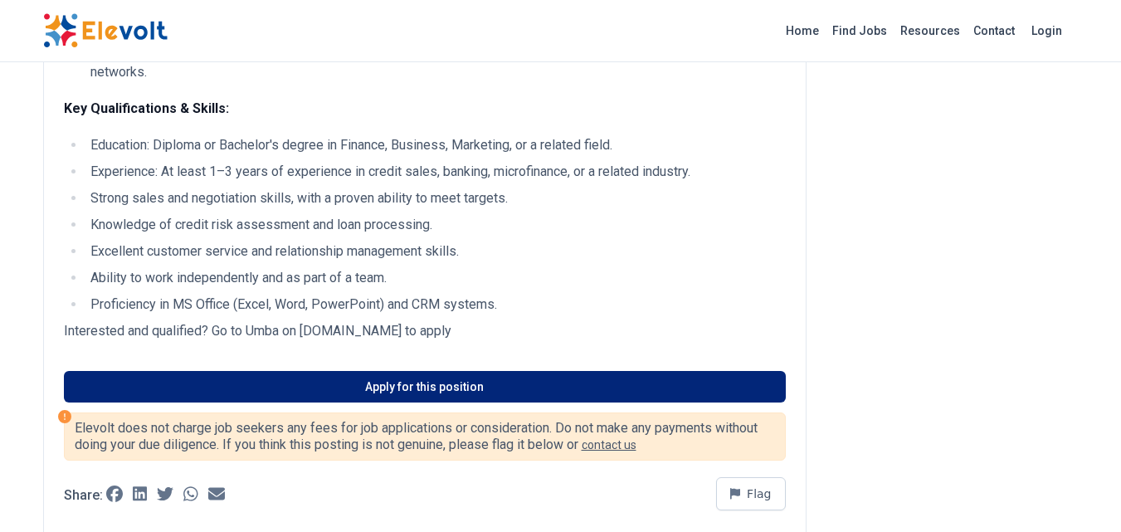
click at [386, 378] on link "Apply for this position" at bounding box center [425, 387] width 722 height 32
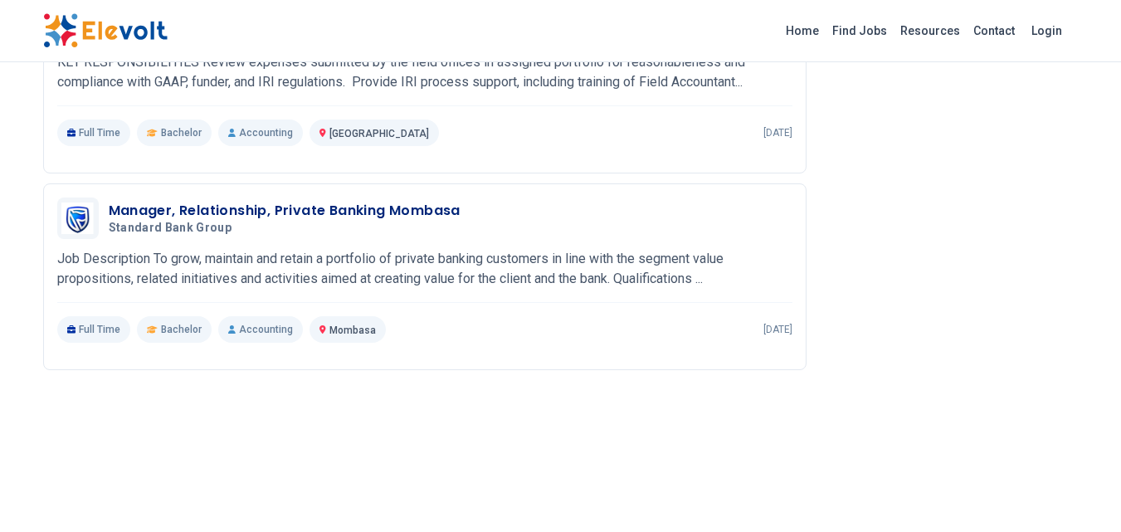
scroll to position [1743, 0]
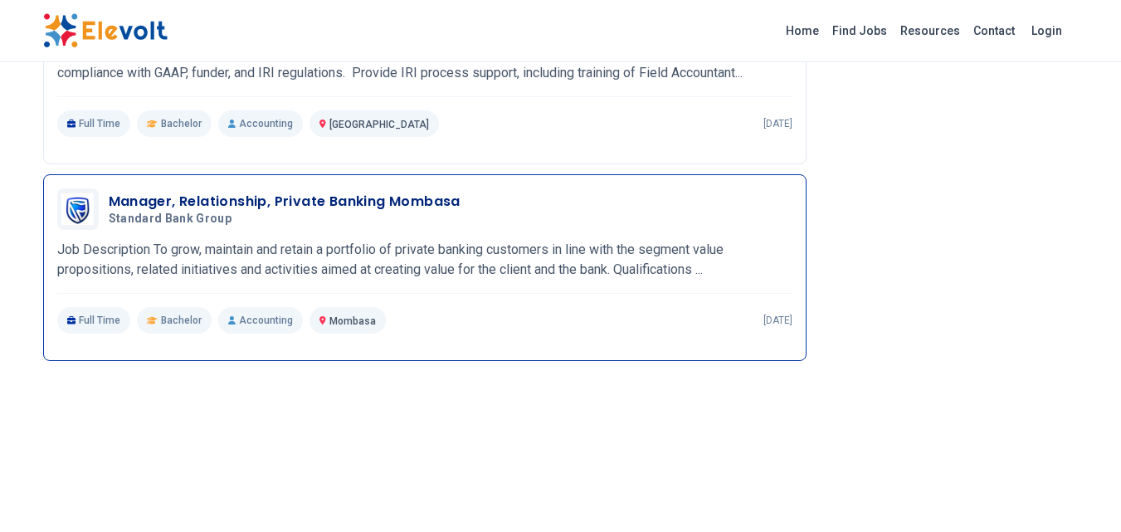
click at [299, 192] on h3 "Manager, Relationship, Private Banking Mombasa" at bounding box center [285, 202] width 352 height 20
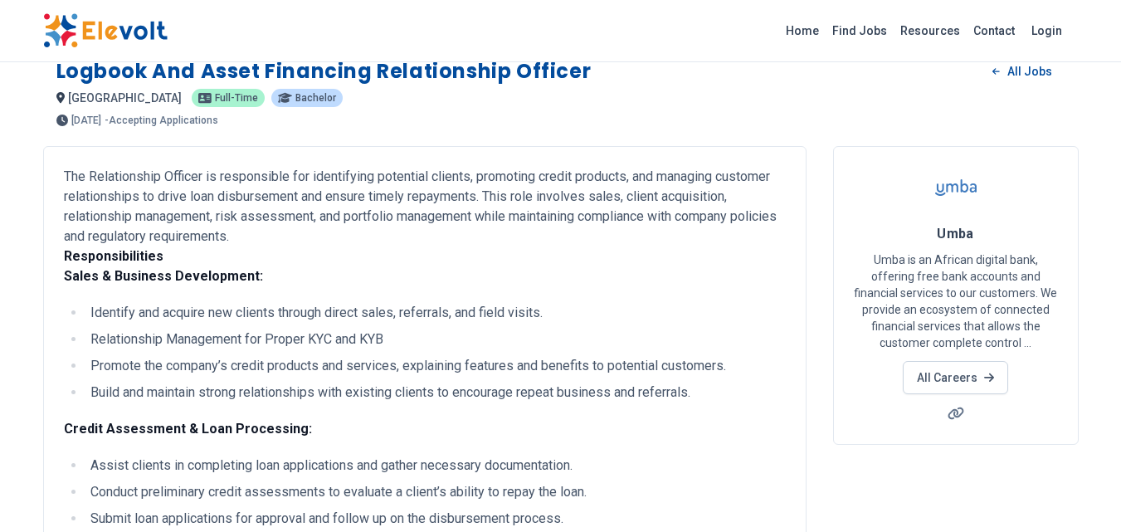
scroll to position [0, 0]
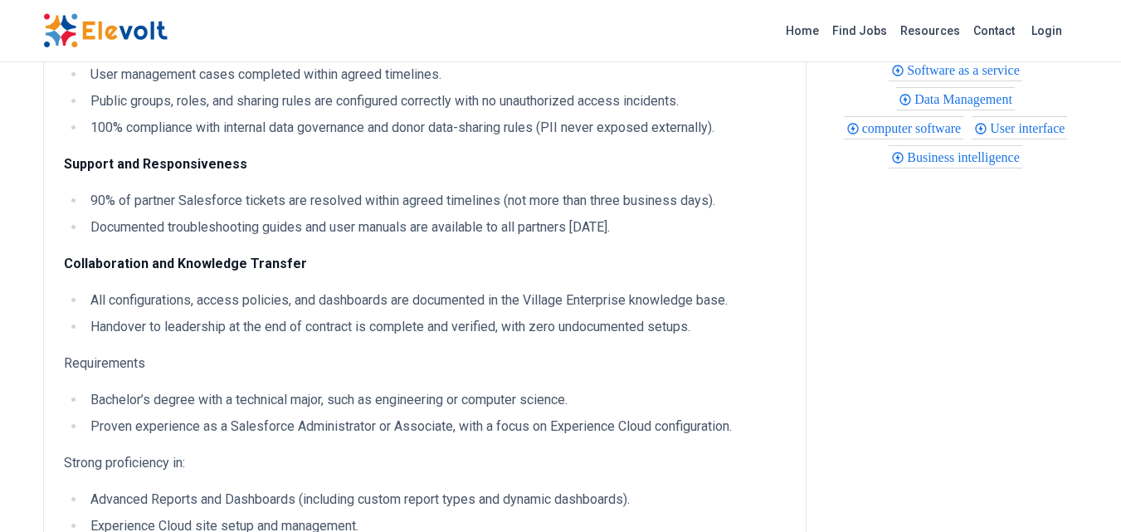
scroll to position [1079, 0]
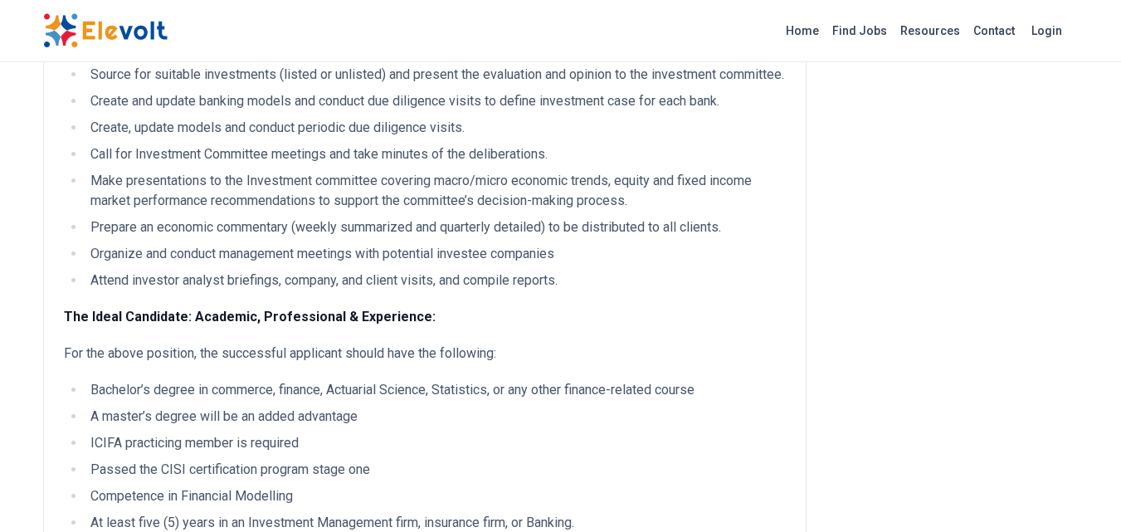
scroll to position [498, 0]
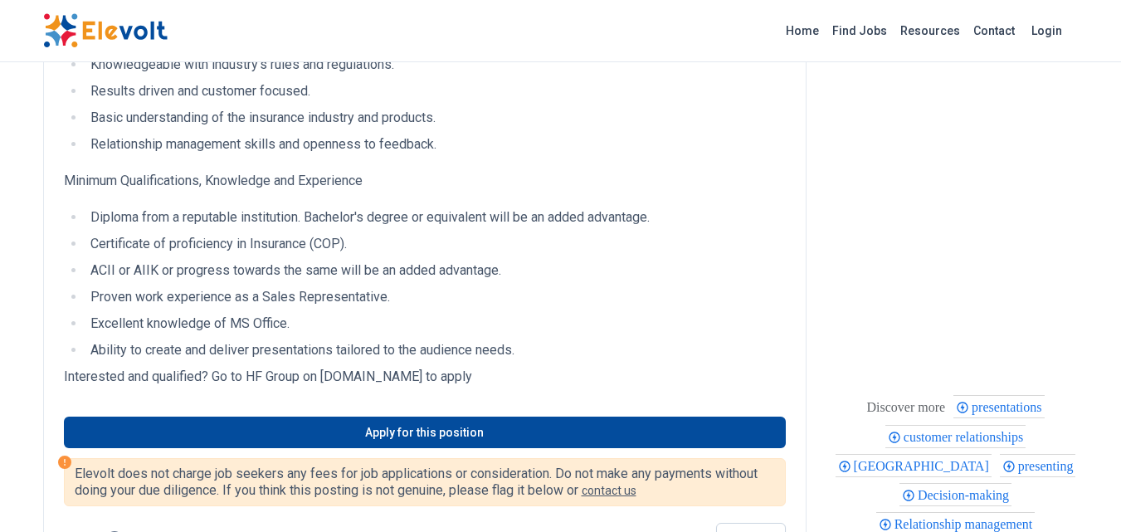
scroll to position [498, 0]
